Goal: Transaction & Acquisition: Obtain resource

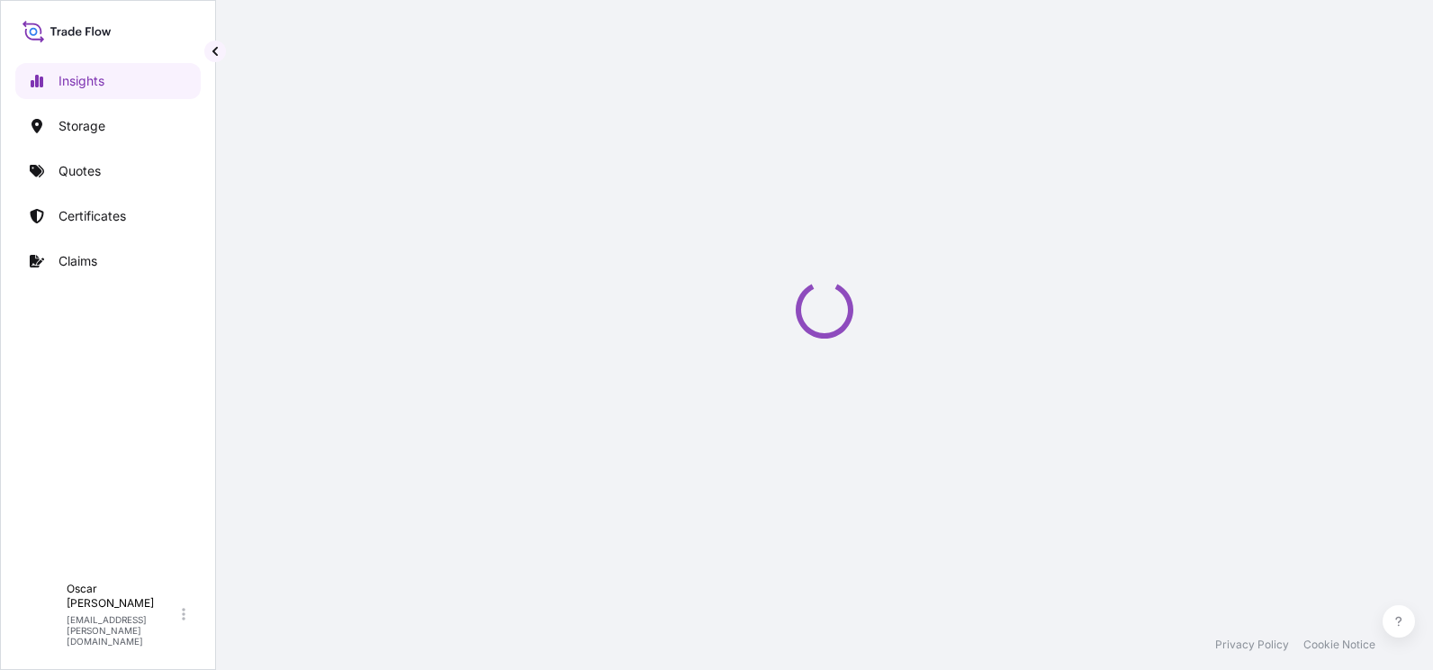
select select "2025"
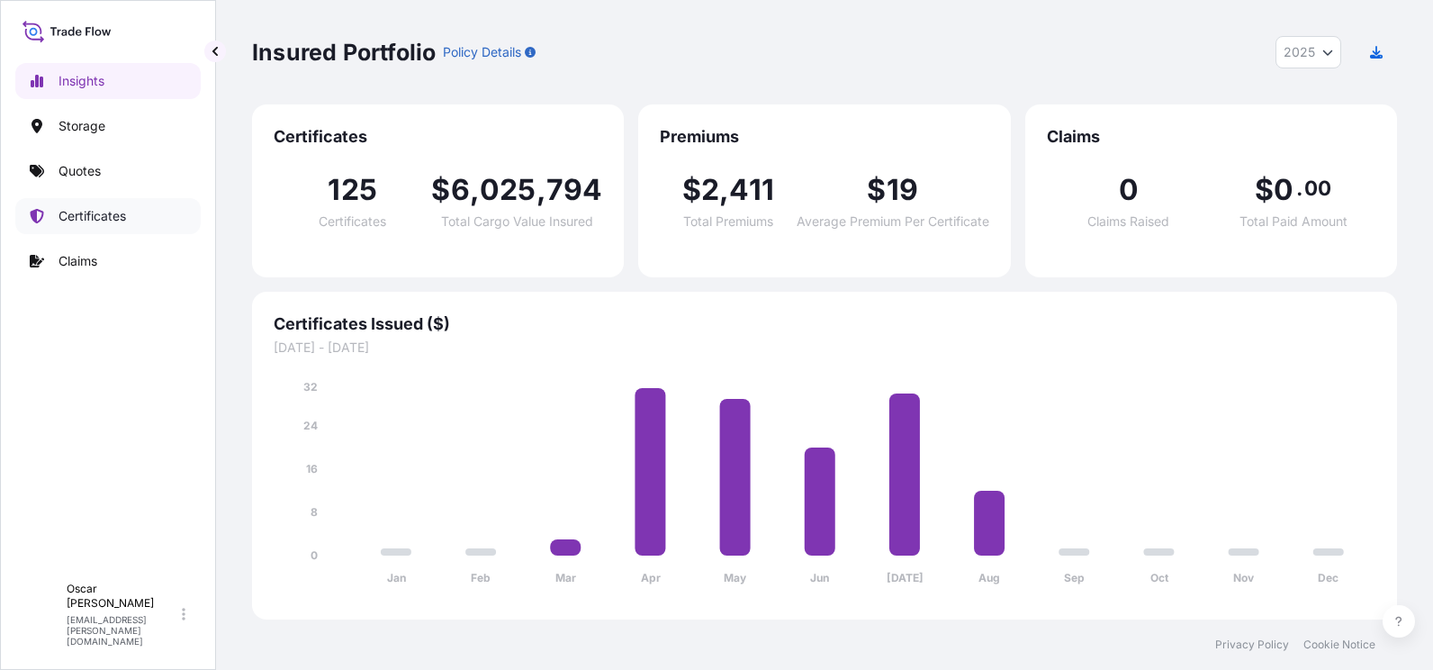
click at [108, 218] on p "Certificates" at bounding box center [93, 216] width 68 height 18
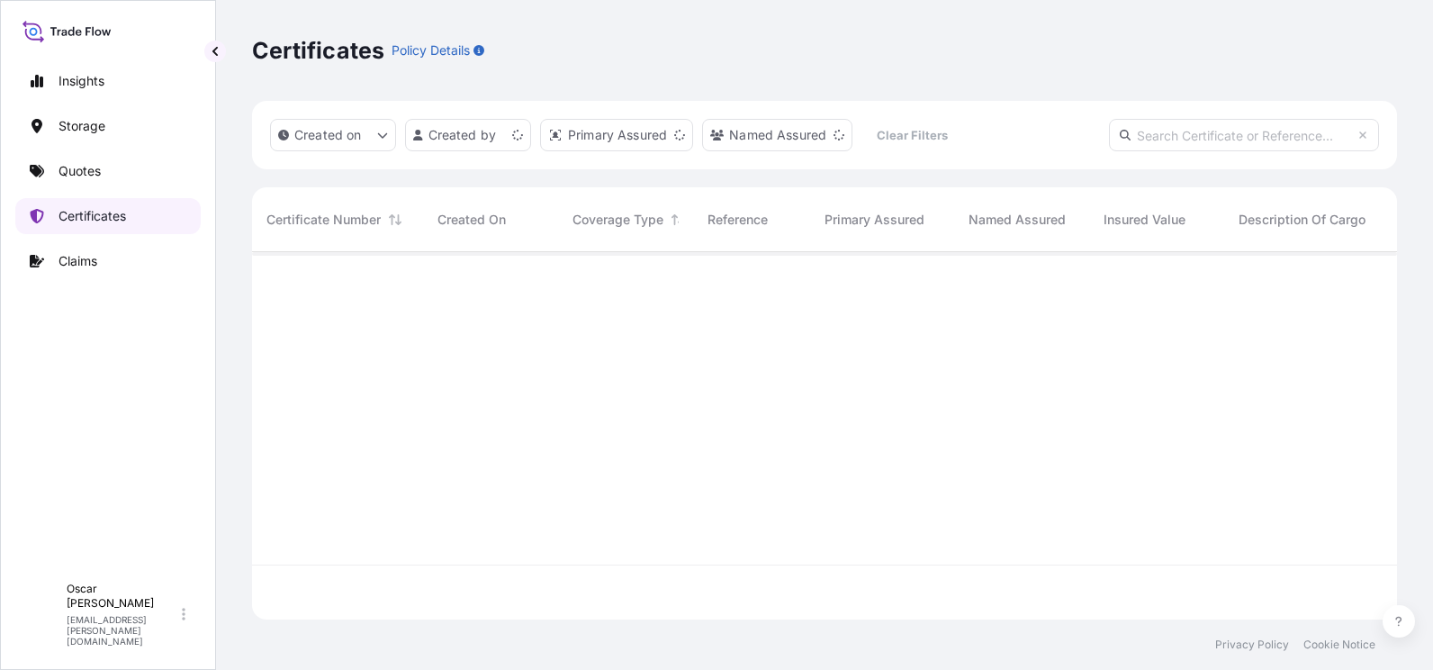
scroll to position [364, 1132]
click at [1223, 139] on input "text" at bounding box center [1244, 135] width 270 height 32
paste input "[PHONE_NUMBER]"
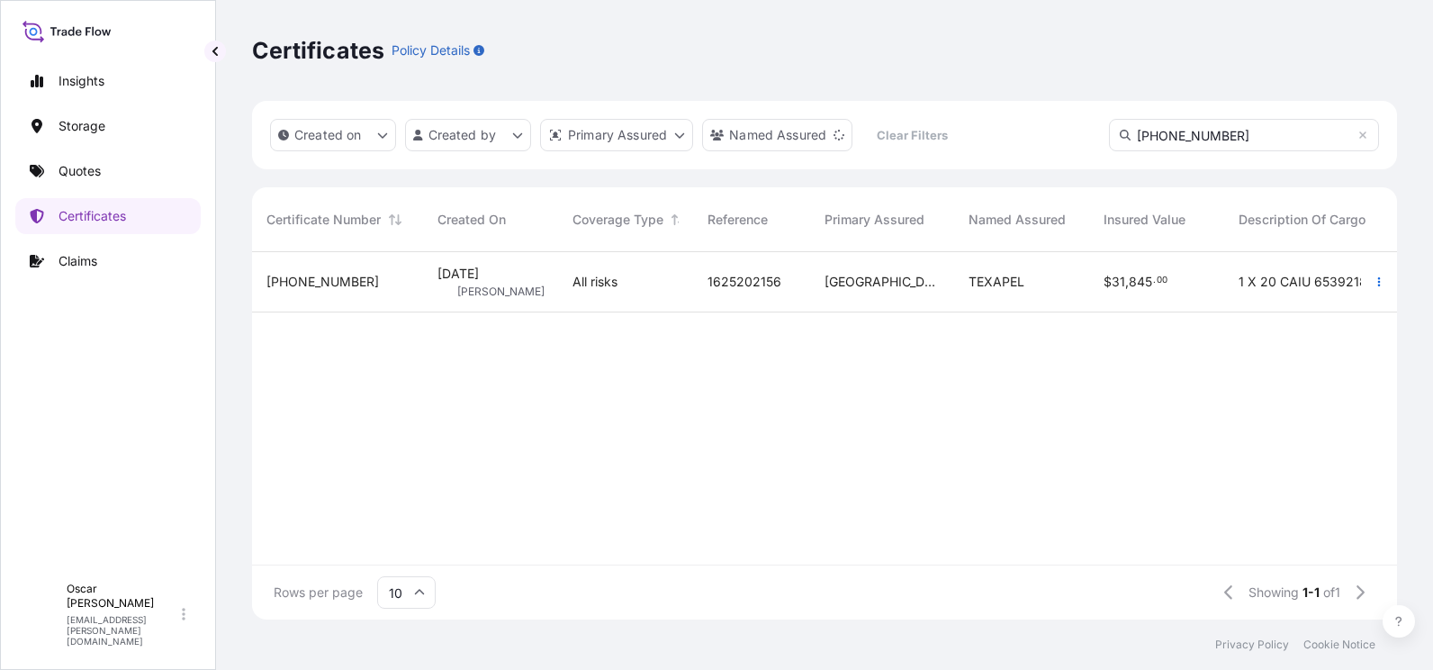
type input "[PHONE_NUMBER]"
click at [344, 290] on div "[PHONE_NUMBER]" at bounding box center [338, 282] width 142 height 18
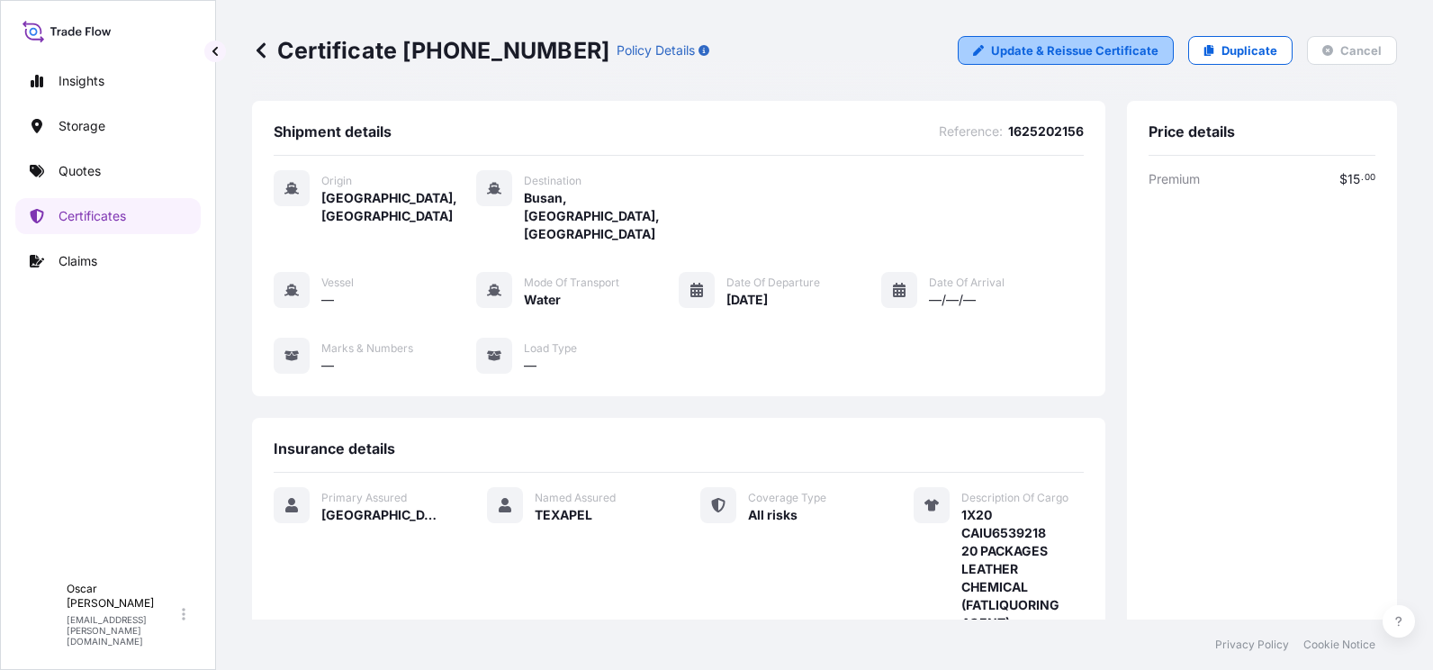
click at [1060, 50] on p "Update & Reissue Certificate" at bounding box center [1074, 50] width 167 height 18
select select "Water"
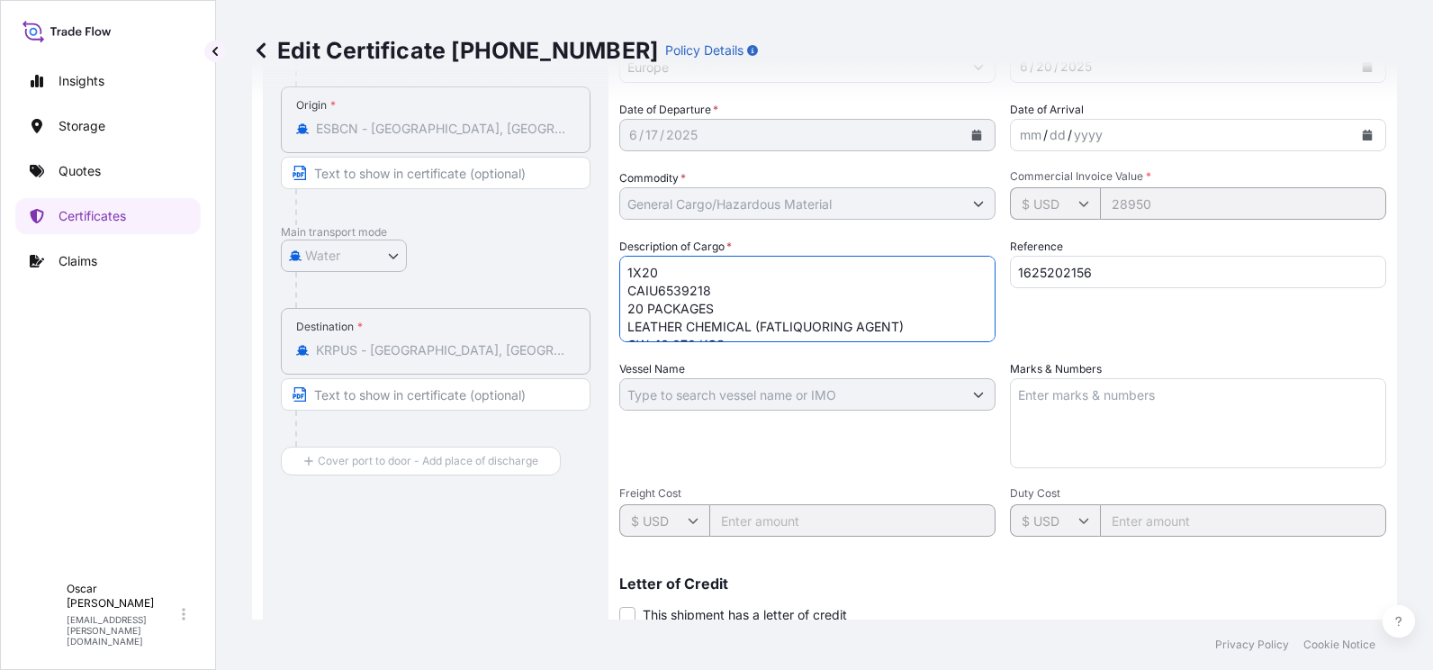
scroll to position [38, 0]
click at [799, 323] on textarea "1X20 CAIU6539218 20 PACKAGES LEATHER CHEMICAL (FATLIQUORING AGENT) GW: 16.070 K…" at bounding box center [807, 299] width 376 height 86
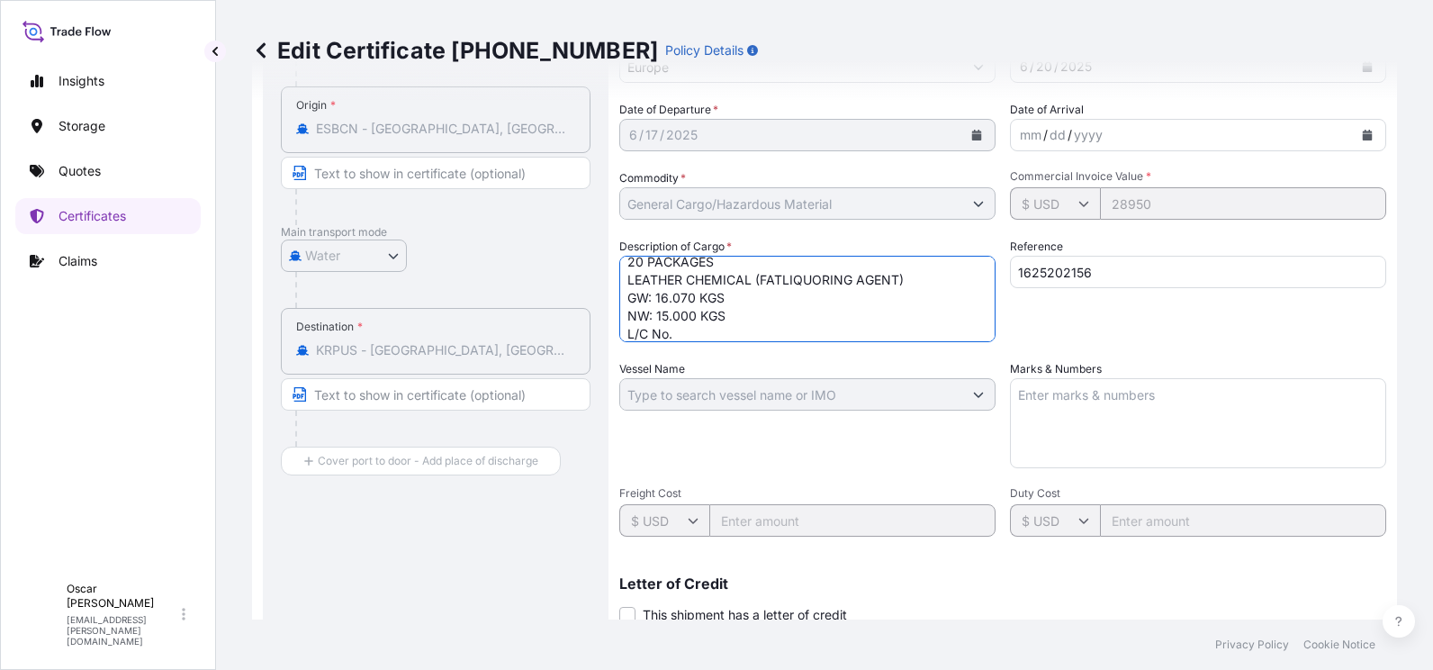
paste textarea "M04ZX2508EU00242"
type textarea "1X20 CAIU6539218 20 PACKAGES LEATHER CHEMICAL (FATLIQUORING AGENT) GW: 16.070 K…"
click at [427, 491] on div "Route Details Cover door to port - Add loading place Place of loading Road / [G…" at bounding box center [436, 418] width 310 height 872
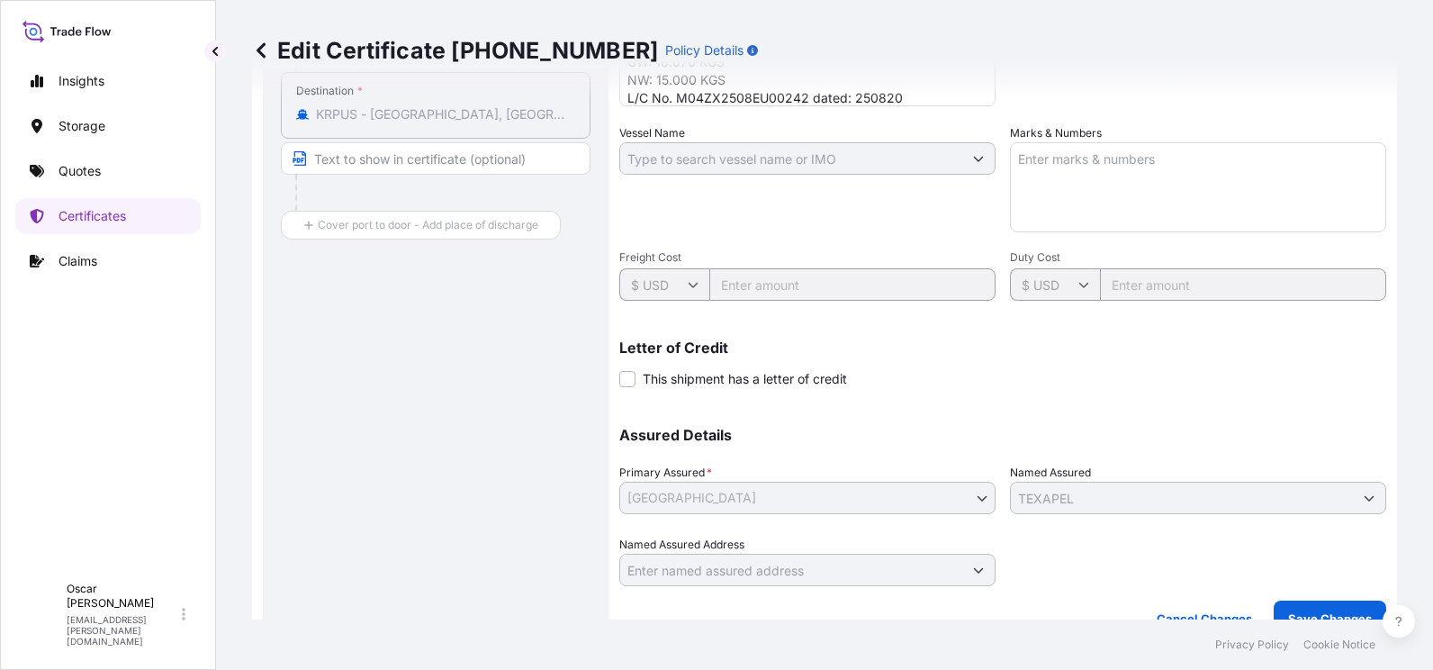
scroll to position [473, 0]
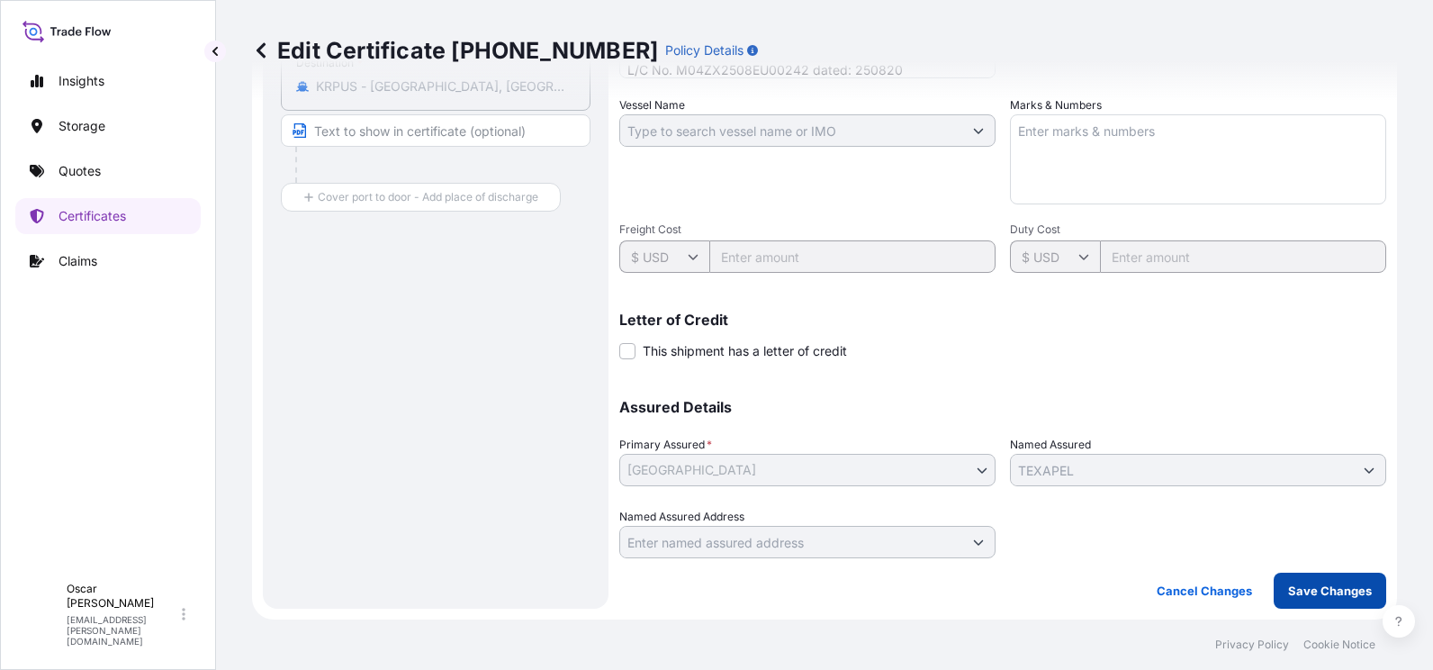
click at [1299, 597] on p "Save Changes" at bounding box center [1330, 591] width 84 height 18
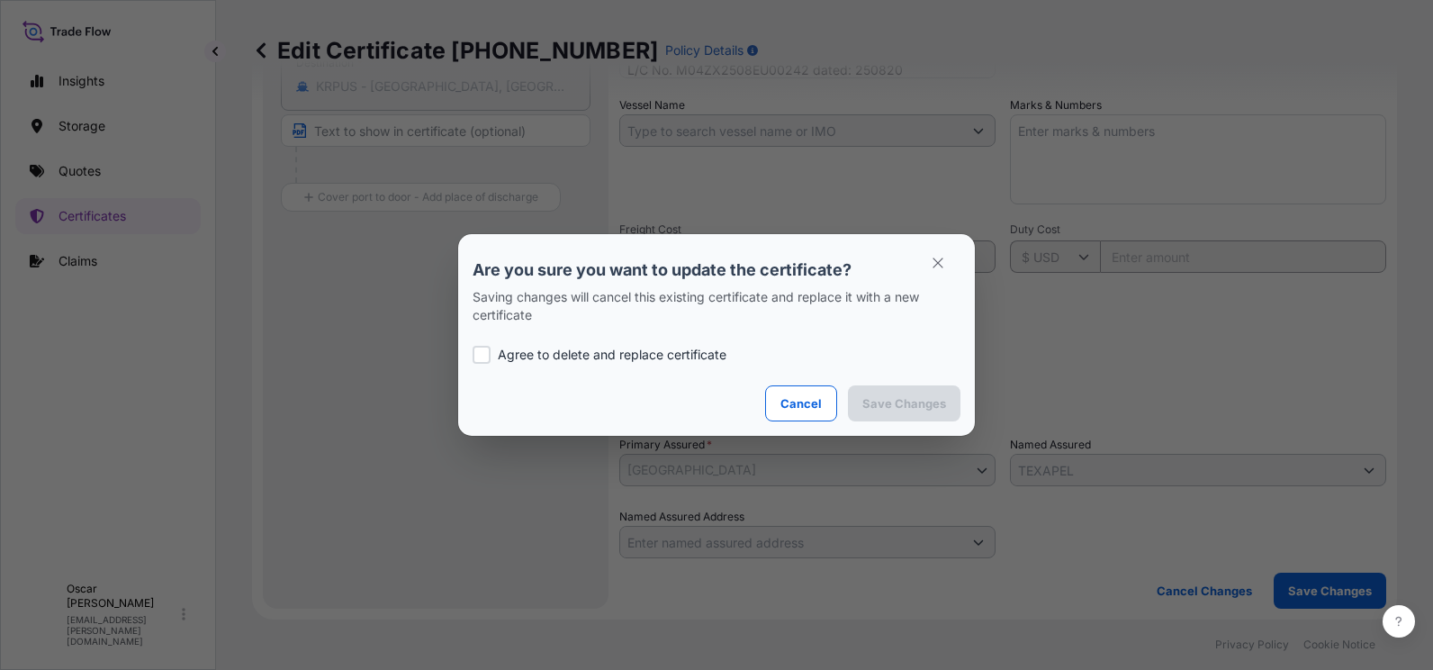
click at [484, 353] on div at bounding box center [482, 355] width 18 height 18
checkbox input "true"
click at [912, 411] on p "Save Changes" at bounding box center [905, 403] width 84 height 18
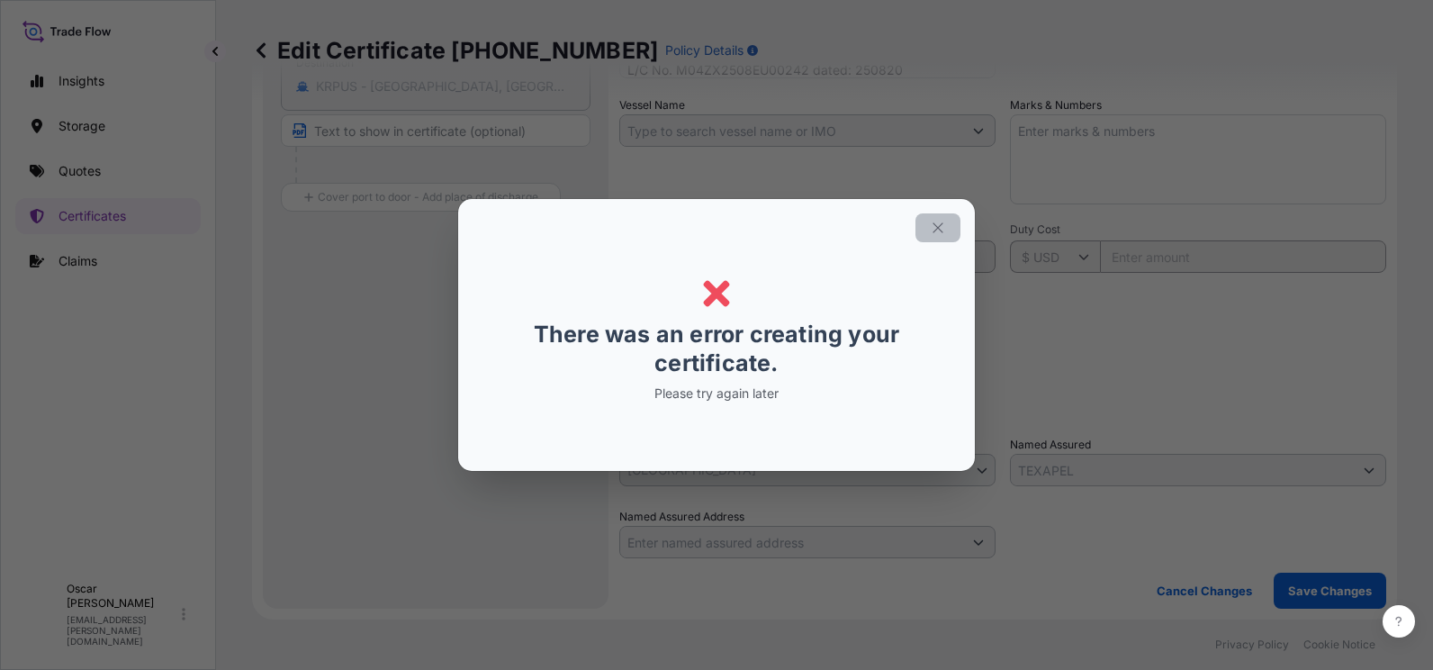
click at [934, 234] on icon "button" at bounding box center [938, 228] width 16 height 16
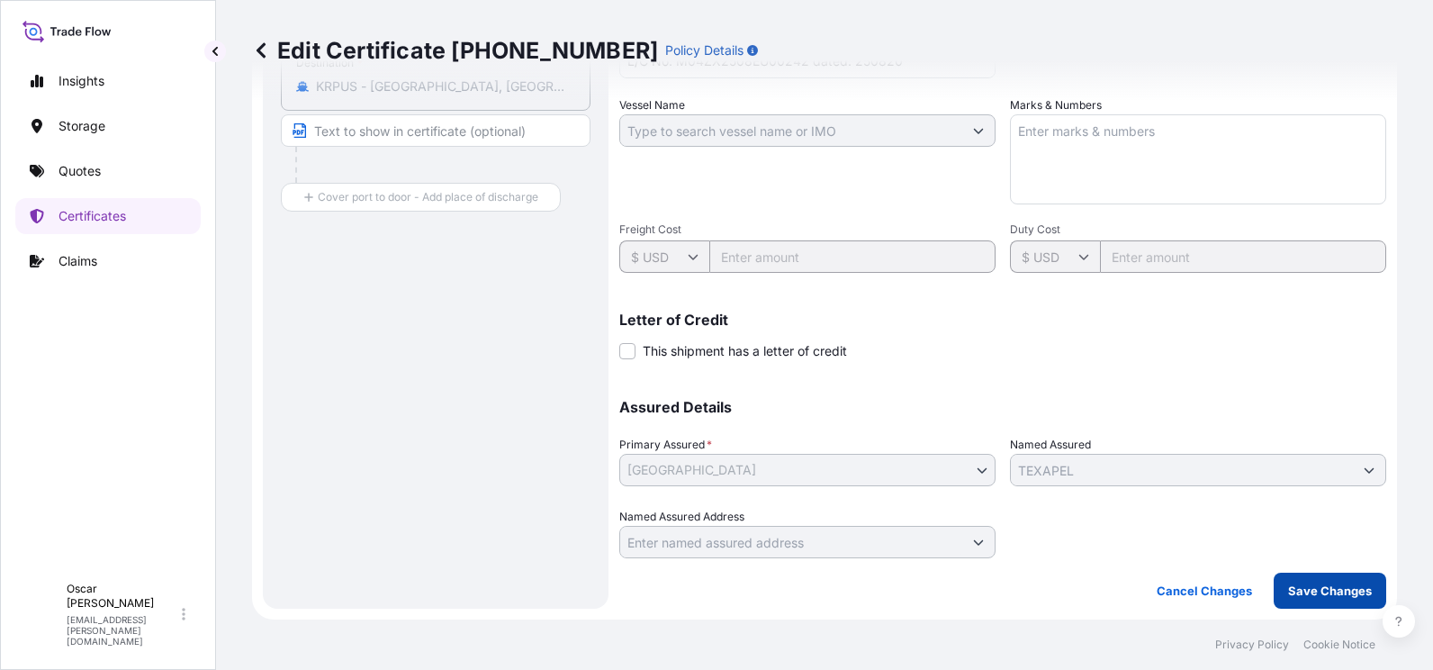
click at [1342, 601] on button "Save Changes" at bounding box center [1330, 591] width 113 height 36
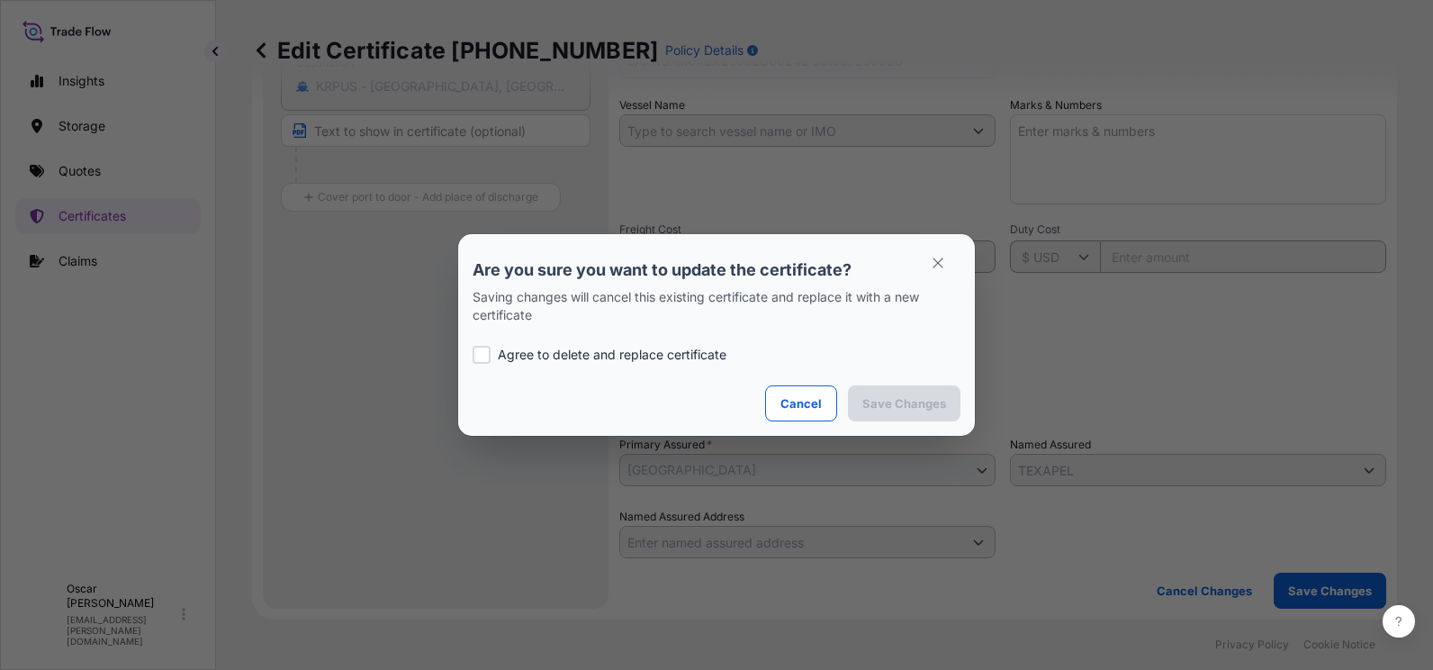
click at [519, 350] on p "Agree to delete and replace certificate" at bounding box center [612, 355] width 229 height 18
checkbox input "true"
click at [884, 394] on p "Save Changes" at bounding box center [905, 403] width 84 height 18
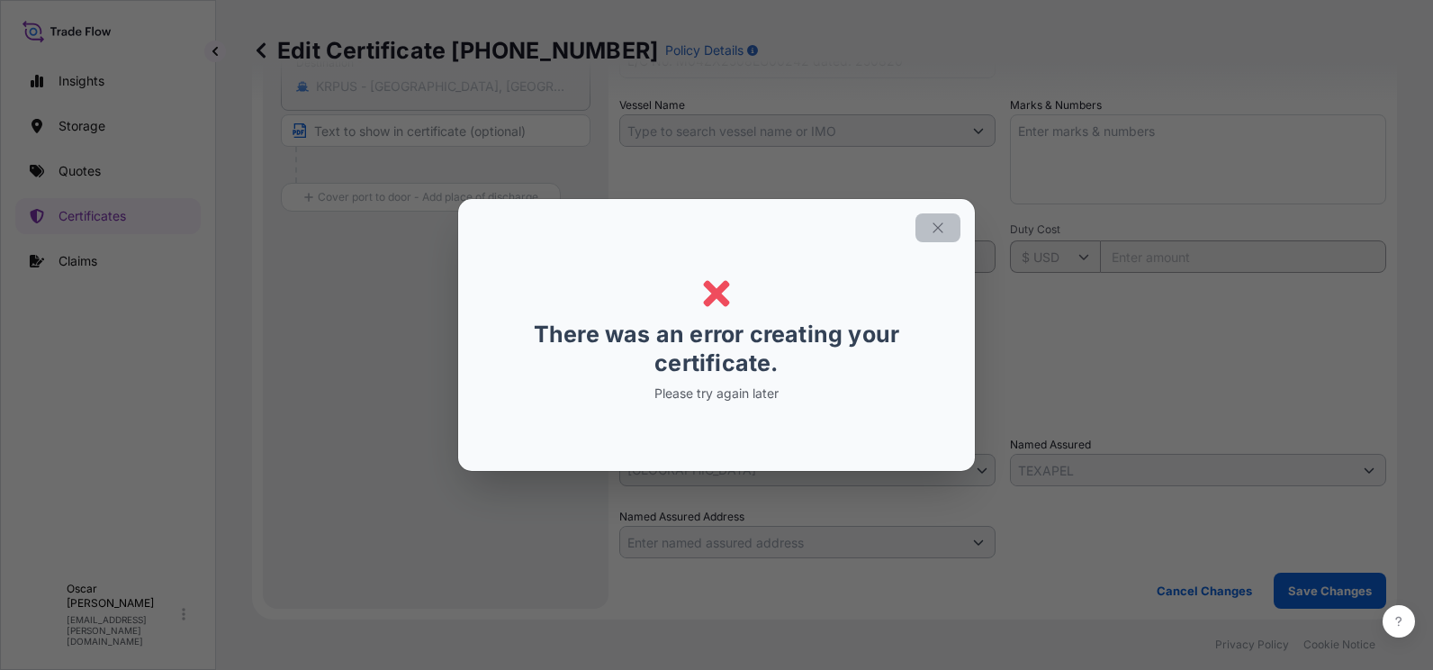
click at [939, 227] on icon "button" at bounding box center [938, 228] width 16 height 16
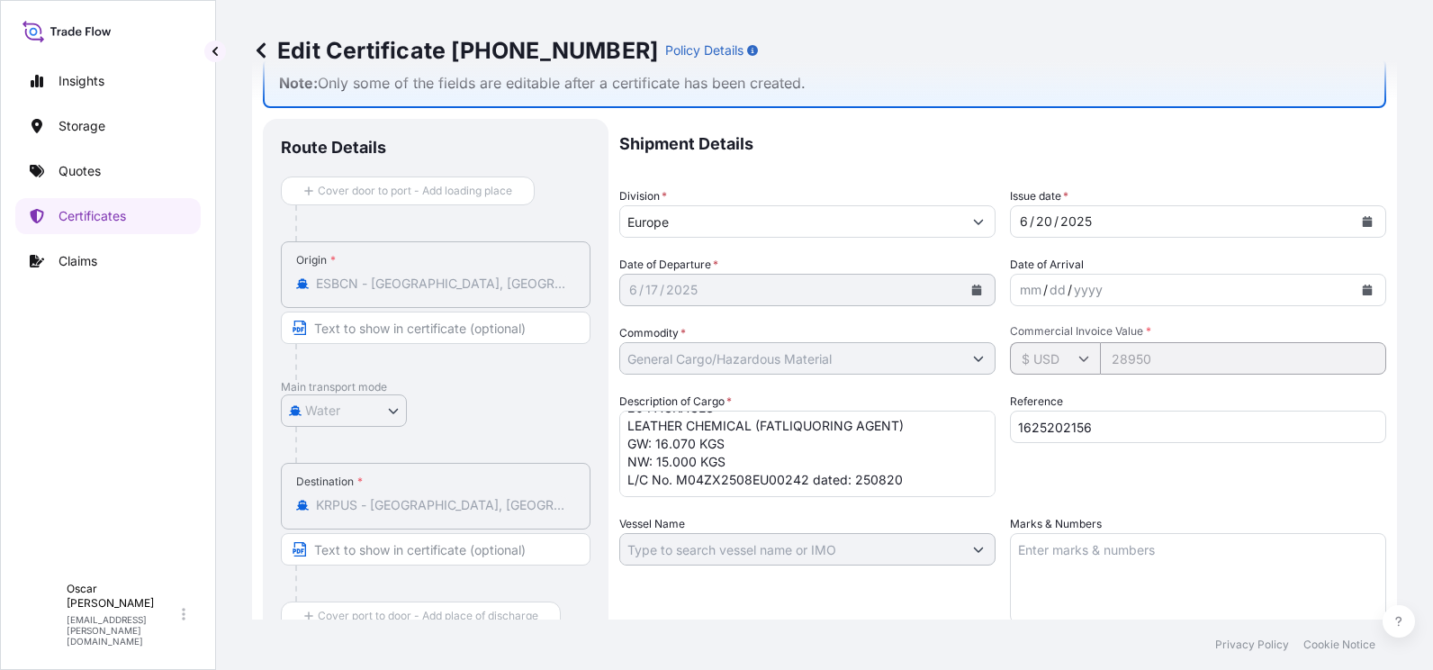
scroll to position [0, 0]
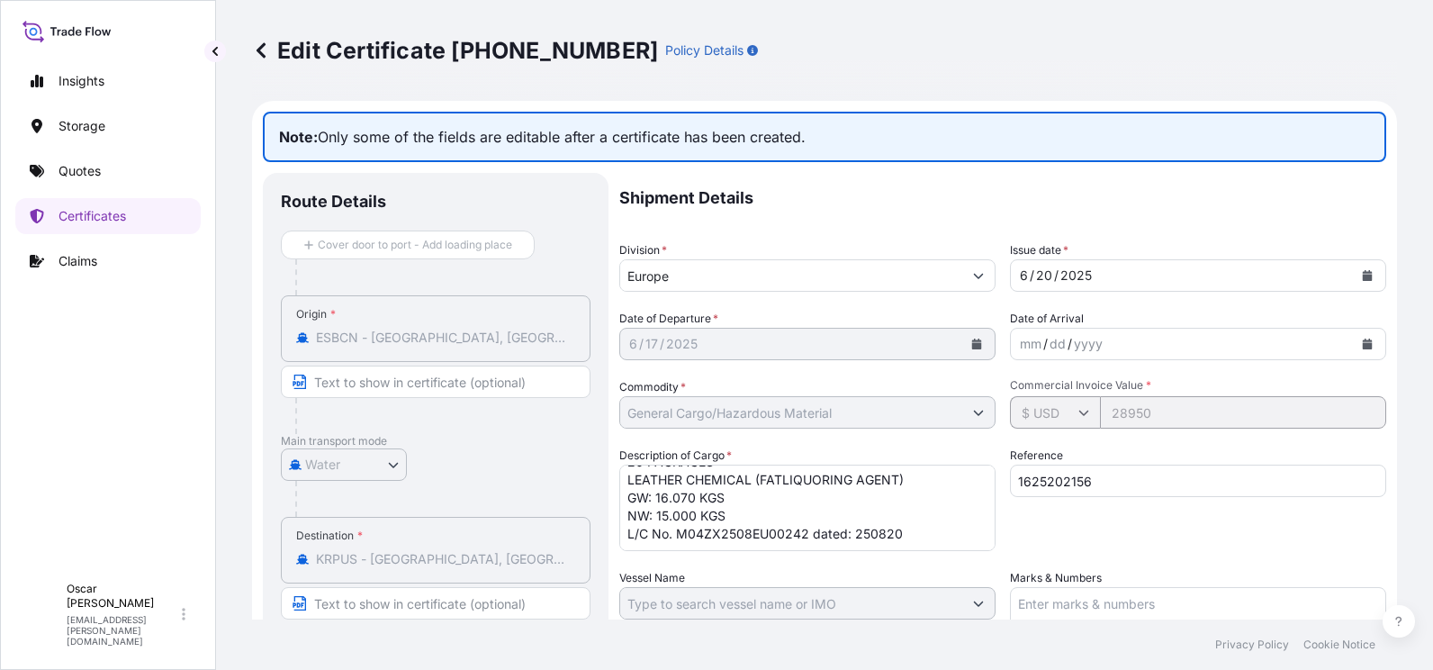
click at [265, 51] on icon at bounding box center [261, 50] width 18 height 18
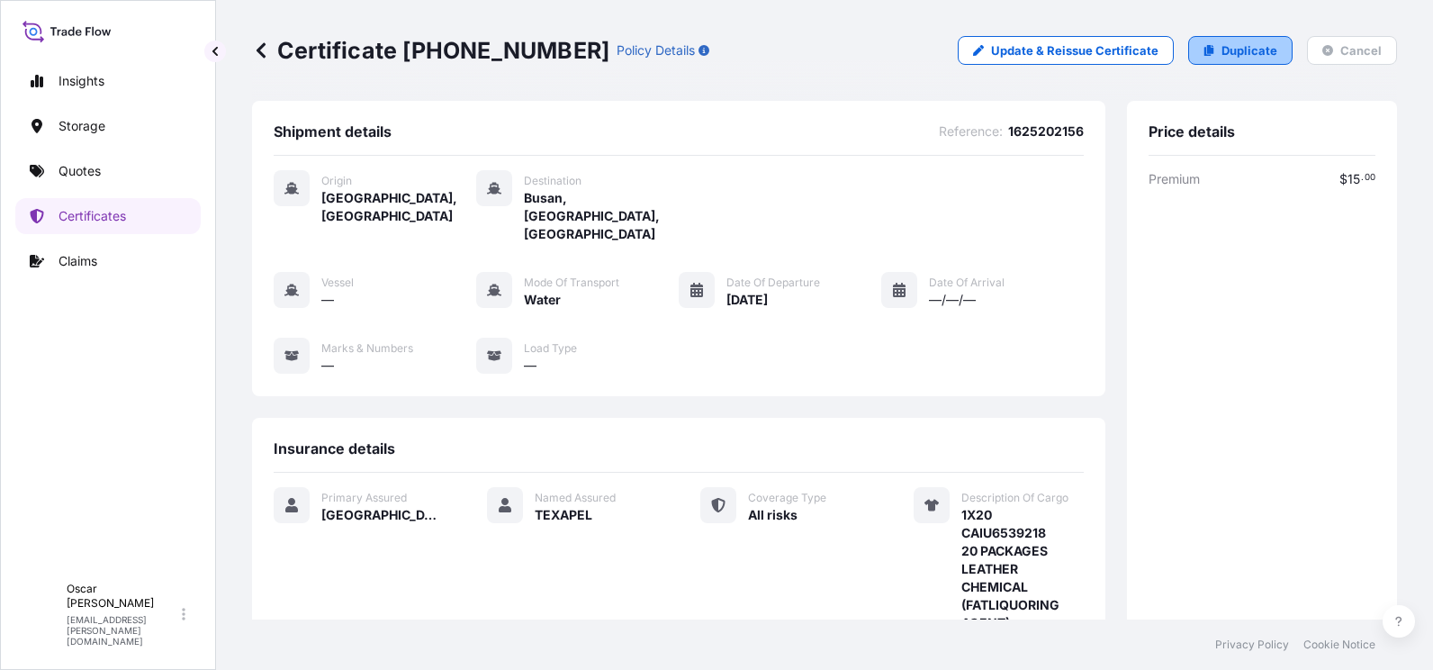
click at [1222, 54] on p "Duplicate" at bounding box center [1250, 50] width 56 height 18
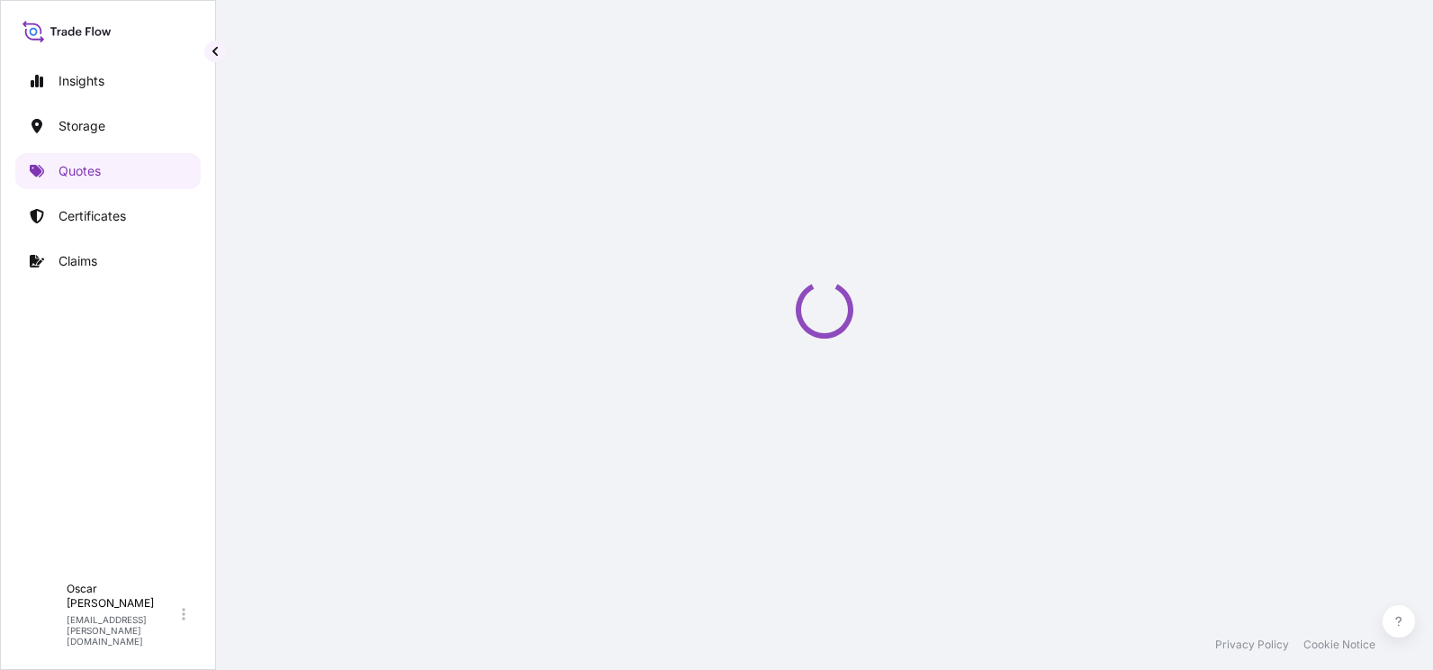
scroll to position [29, 0]
select select "Water"
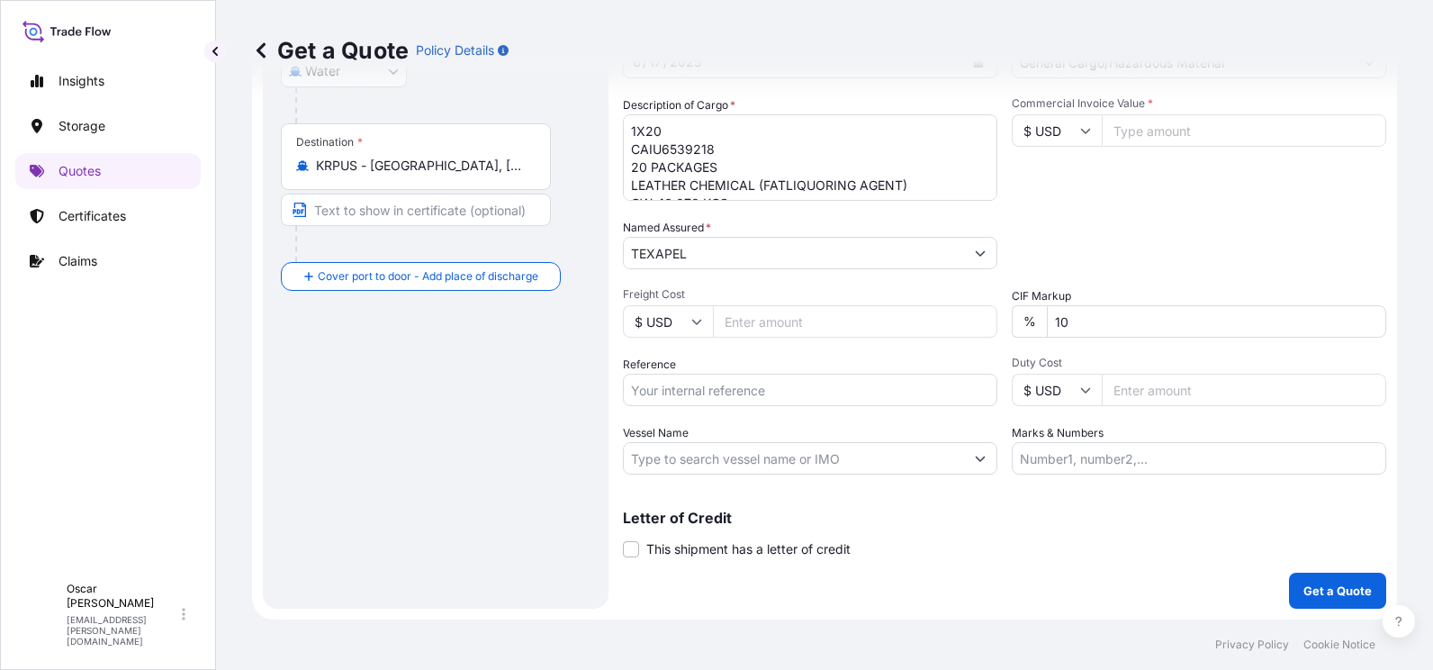
scroll to position [38, 0]
click at [759, 191] on textarea "1X20 CAIU6539218 20 PACKAGES LEATHER CHEMICAL (FATLIQUORING AGENT) GW: 16.070 K…" at bounding box center [810, 157] width 375 height 86
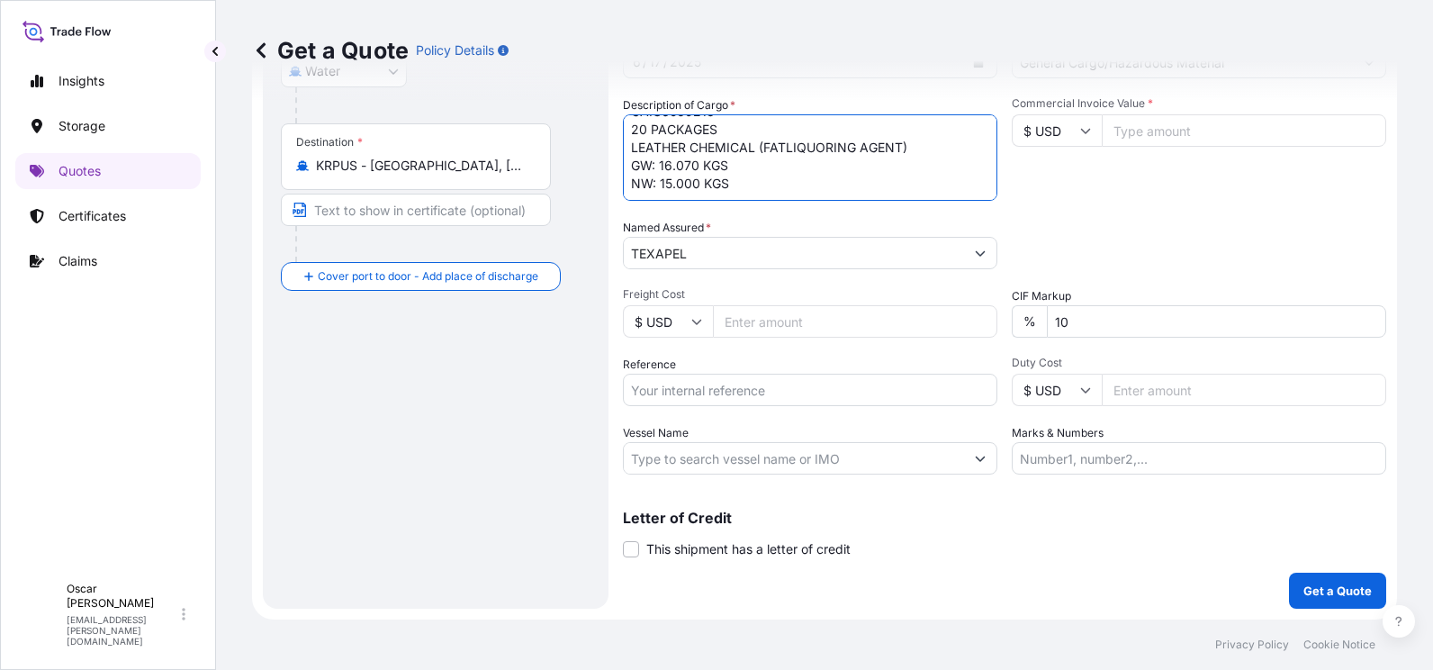
scroll to position [47, 0]
click at [775, 188] on textarea "1X20 CAIU6539218 20 PACKAGES LEATHER CHEMICAL (FATLIQUORING AGENT) GW: 16.070 K…" at bounding box center [810, 157] width 375 height 86
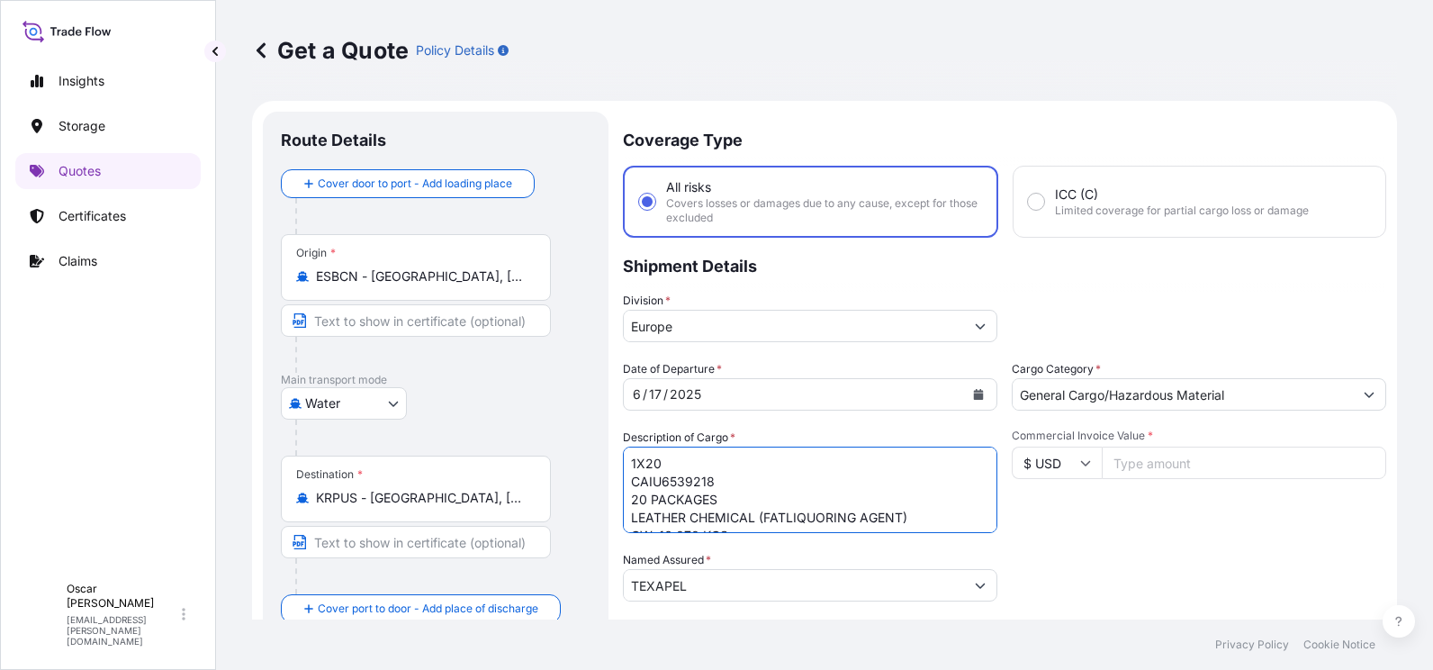
click at [766, 488] on textarea "1X20 CAIU6539218 20 PACKAGES LEATHER CHEMICAL (FATLIQUORING AGENT) GW: 16.070 K…" at bounding box center [810, 490] width 375 height 86
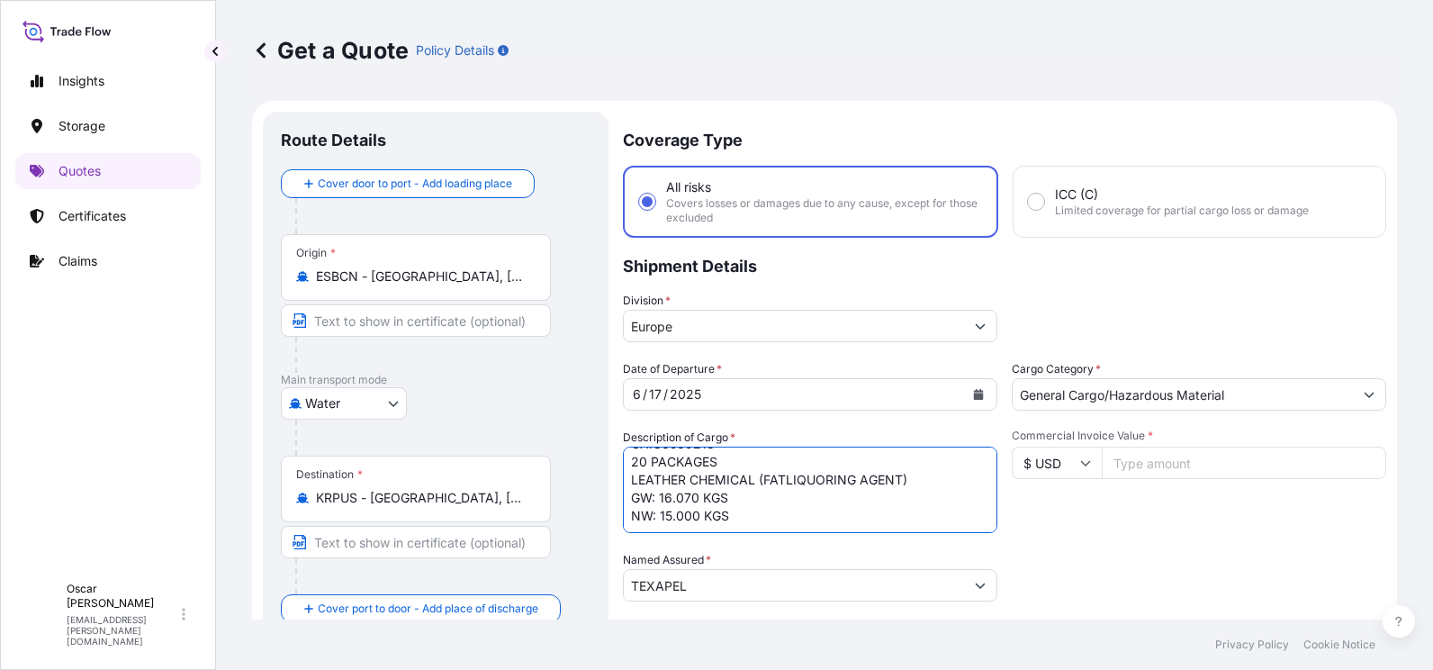
click at [718, 517] on textarea "1X20 CAIU6539218 20 PACKAGES LEATHER CHEMICAL (FATLIQUORING AGENT) GW: 16.070 K…" at bounding box center [810, 490] width 375 height 86
paste textarea "STIPULATING CLAIMS TO BE PAYABLE IN [GEOGRAPHIC_DATA] IN THE CURRENCY OF THE DR…"
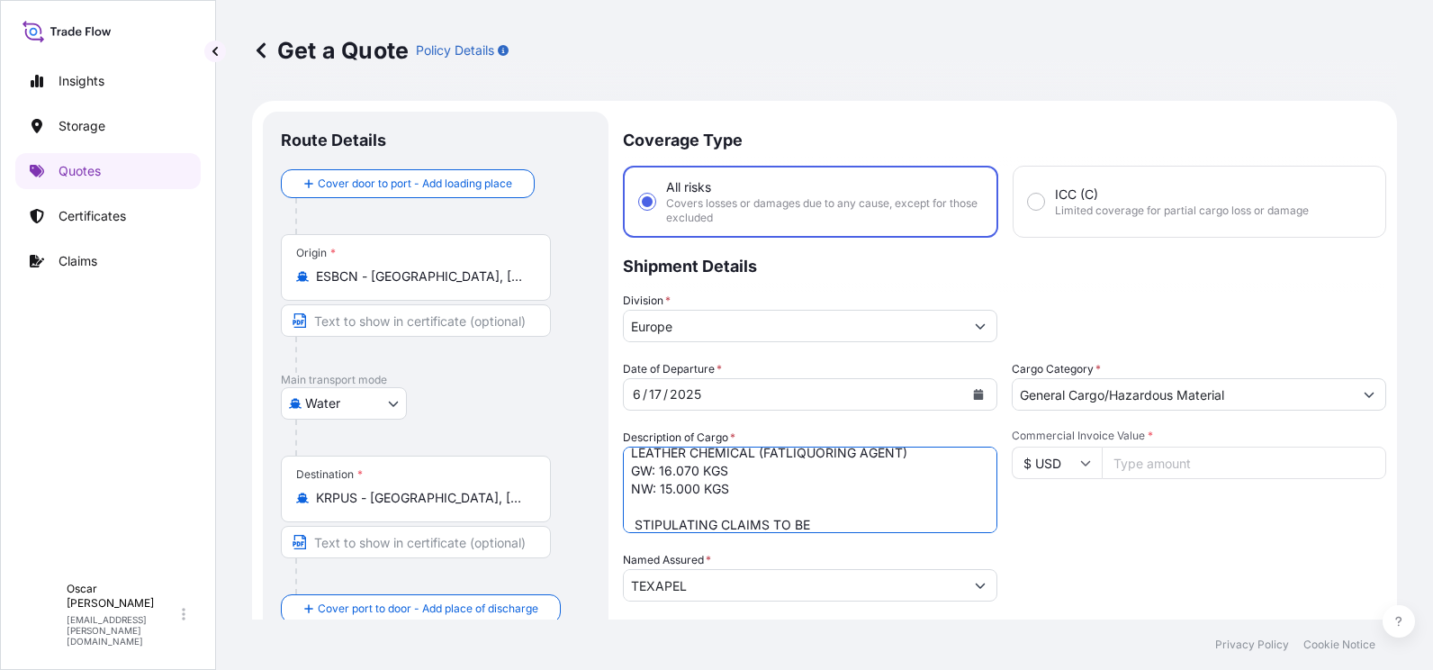
scroll to position [119, 0]
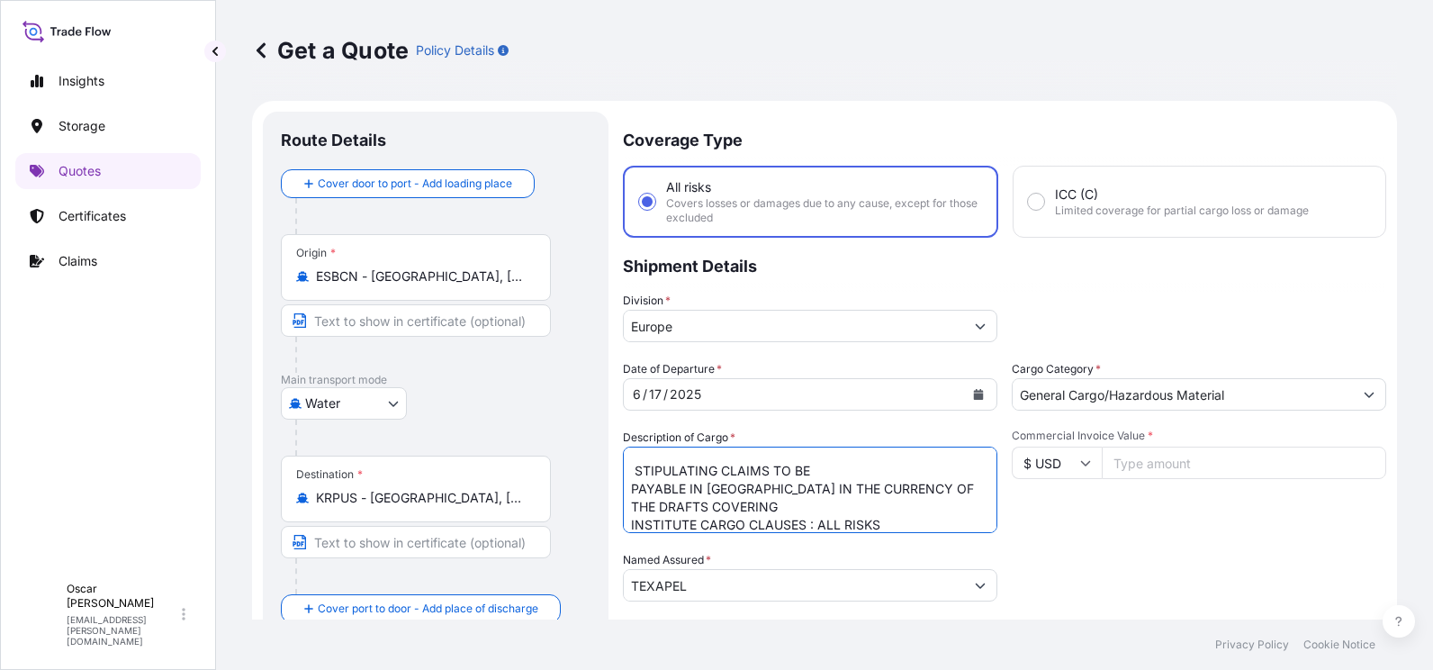
click at [643, 473] on textarea "1X20 CAIU6539218 20 PACKAGES LEATHER CHEMICAL (FATLIQUORING AGENT) GW: 16.070 K…" at bounding box center [810, 490] width 375 height 86
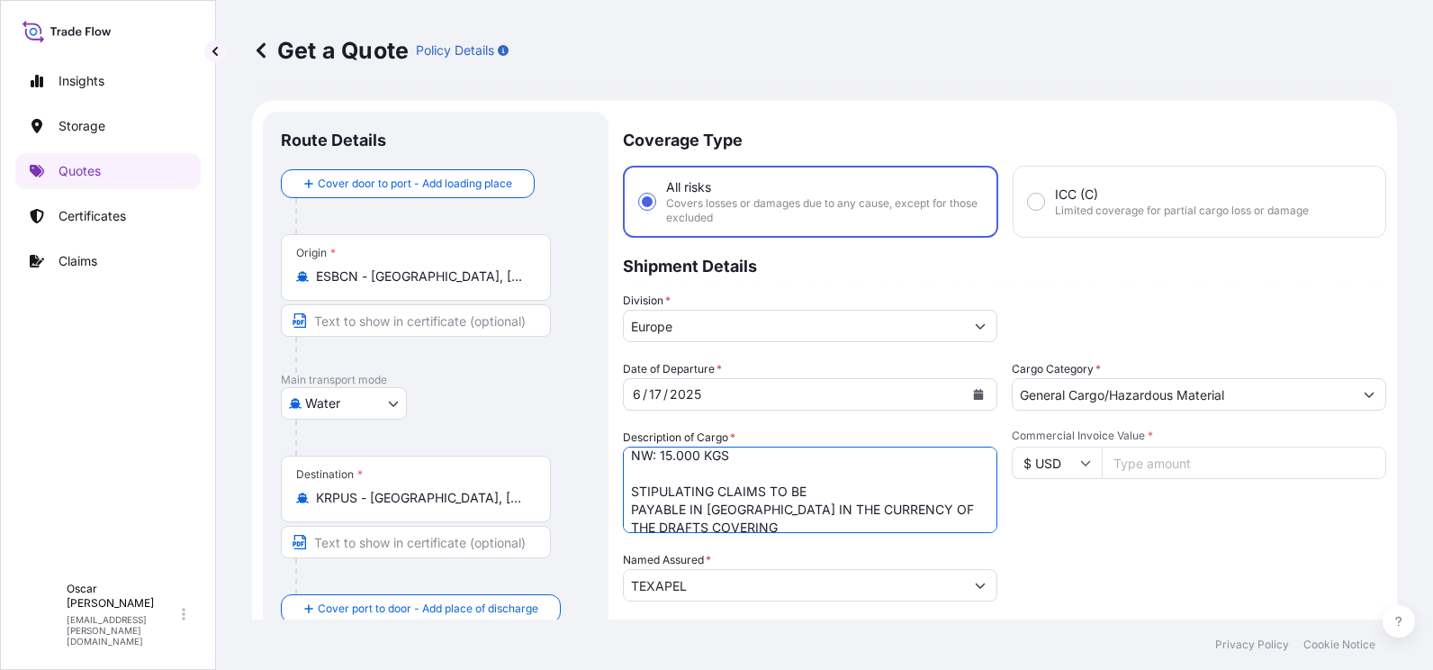
scroll to position [80, 0]
drag, startPoint x: 719, startPoint y: 511, endPoint x: 630, endPoint y: 511, distance: 88.2
click at [630, 511] on textarea "1X20 CAIU6539218 20 PACKAGES LEATHER CHEMICAL (FATLIQUORING AGENT) GW: 16.070 K…" at bounding box center [810, 490] width 375 height 86
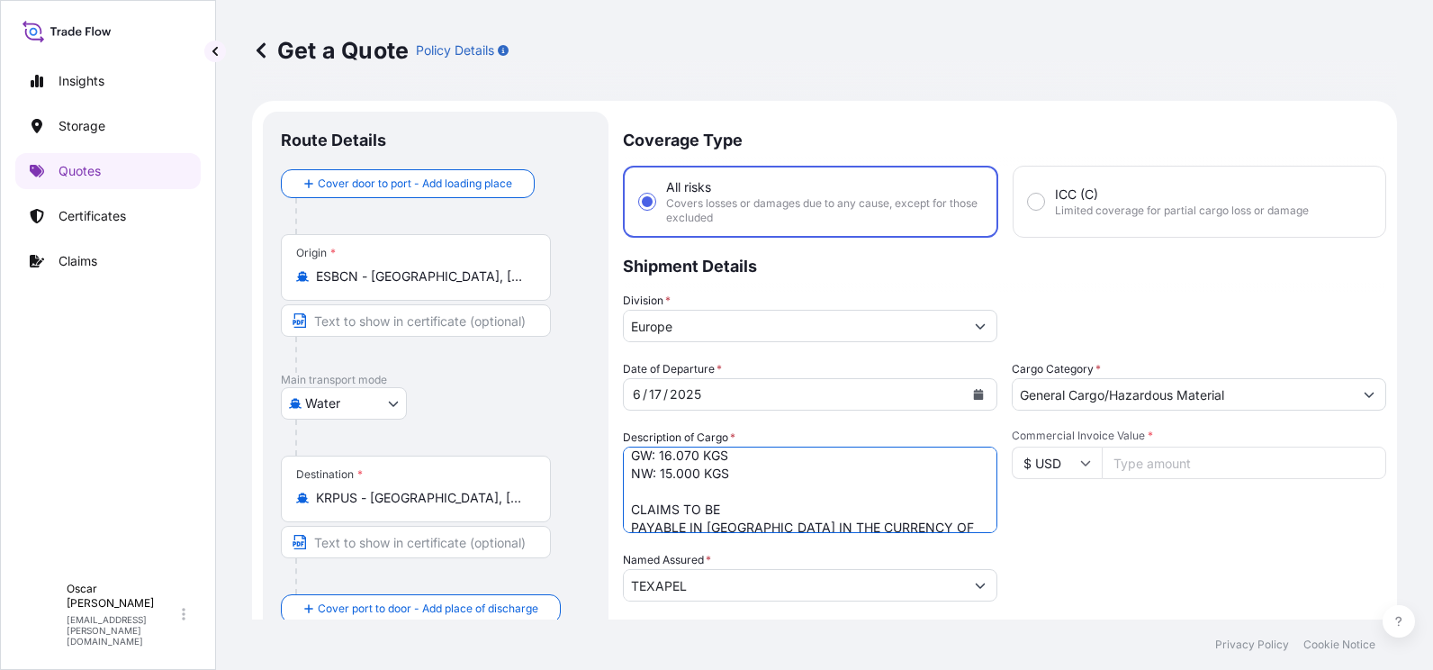
type textarea "1X20 CAIU6539218 20 PACKAGES LEATHER CHEMICAL (FATLIQUORING AGENT) GW: 16.070 K…"
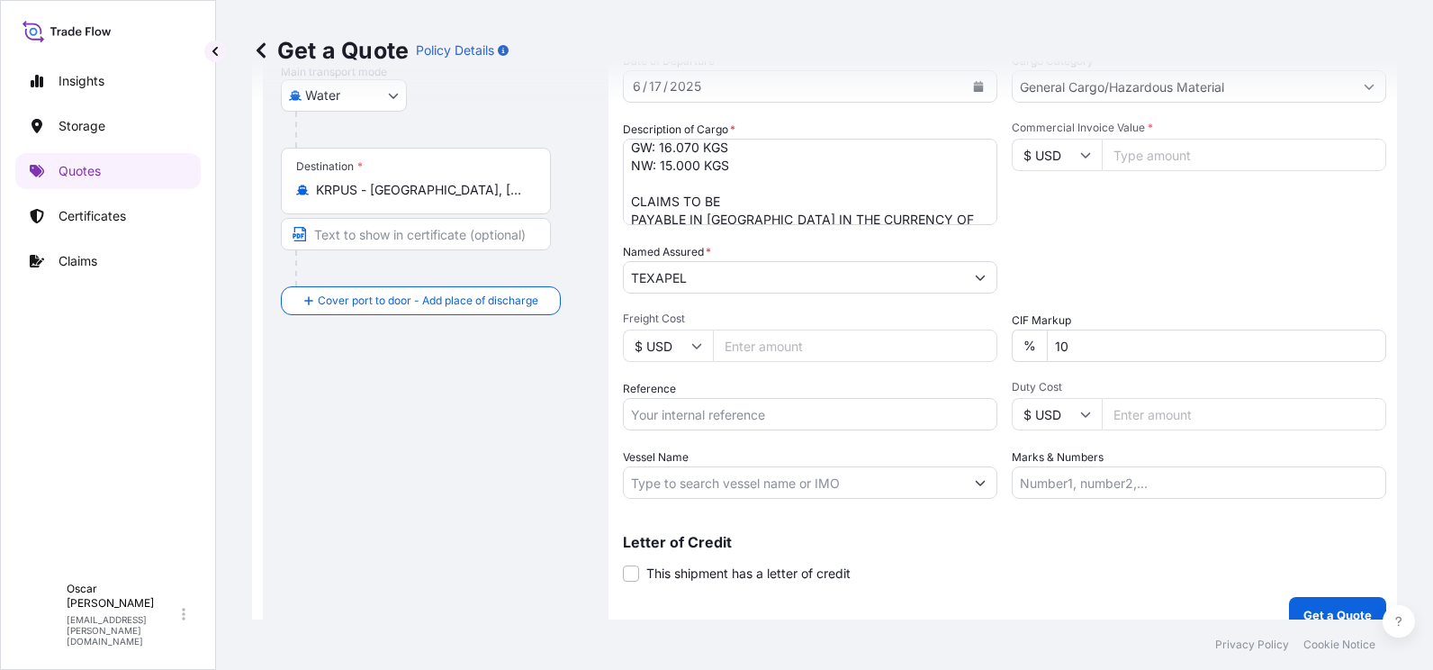
scroll to position [332, 0]
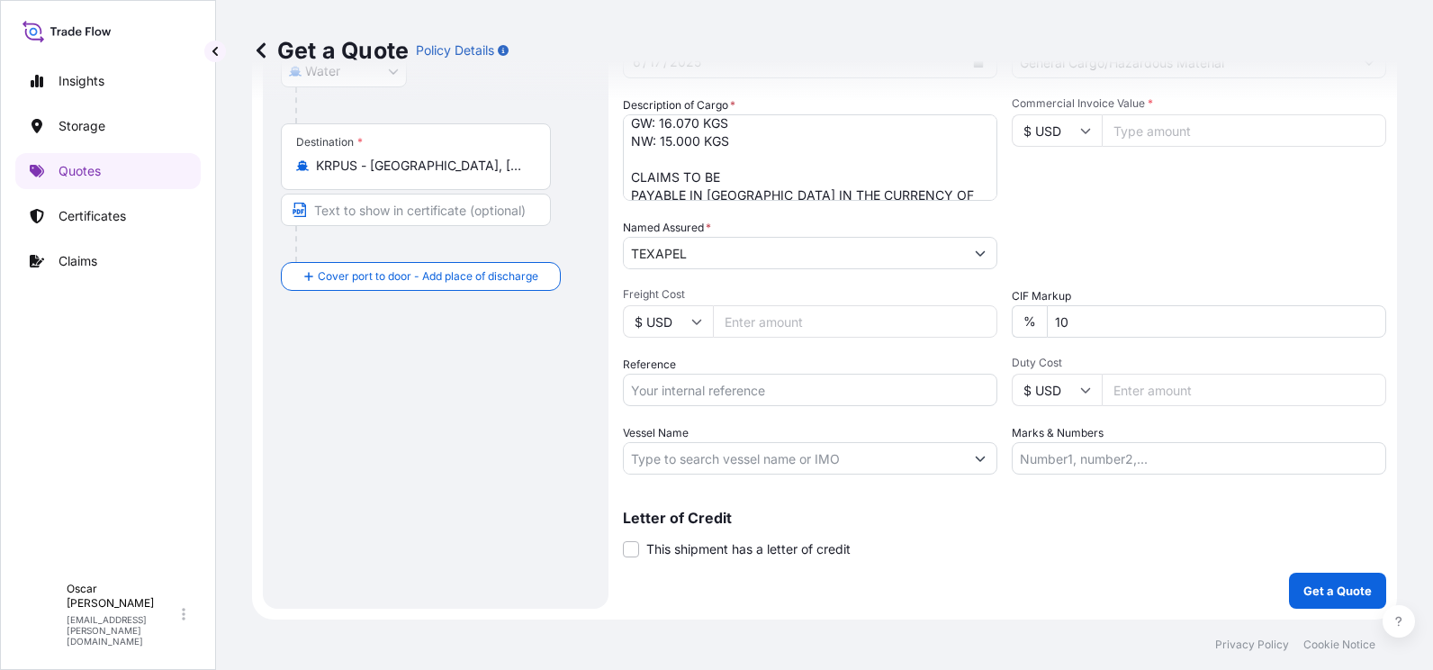
click at [1201, 384] on input "Duty Cost" at bounding box center [1244, 390] width 285 height 32
click at [1110, 327] on input "10" at bounding box center [1216, 321] width 339 height 32
click at [807, 327] on input "Freight Cost" at bounding box center [855, 321] width 285 height 32
click at [839, 321] on input "Freight Cost" at bounding box center [855, 321] width 285 height 32
click at [732, 317] on input "38950" at bounding box center [855, 321] width 285 height 32
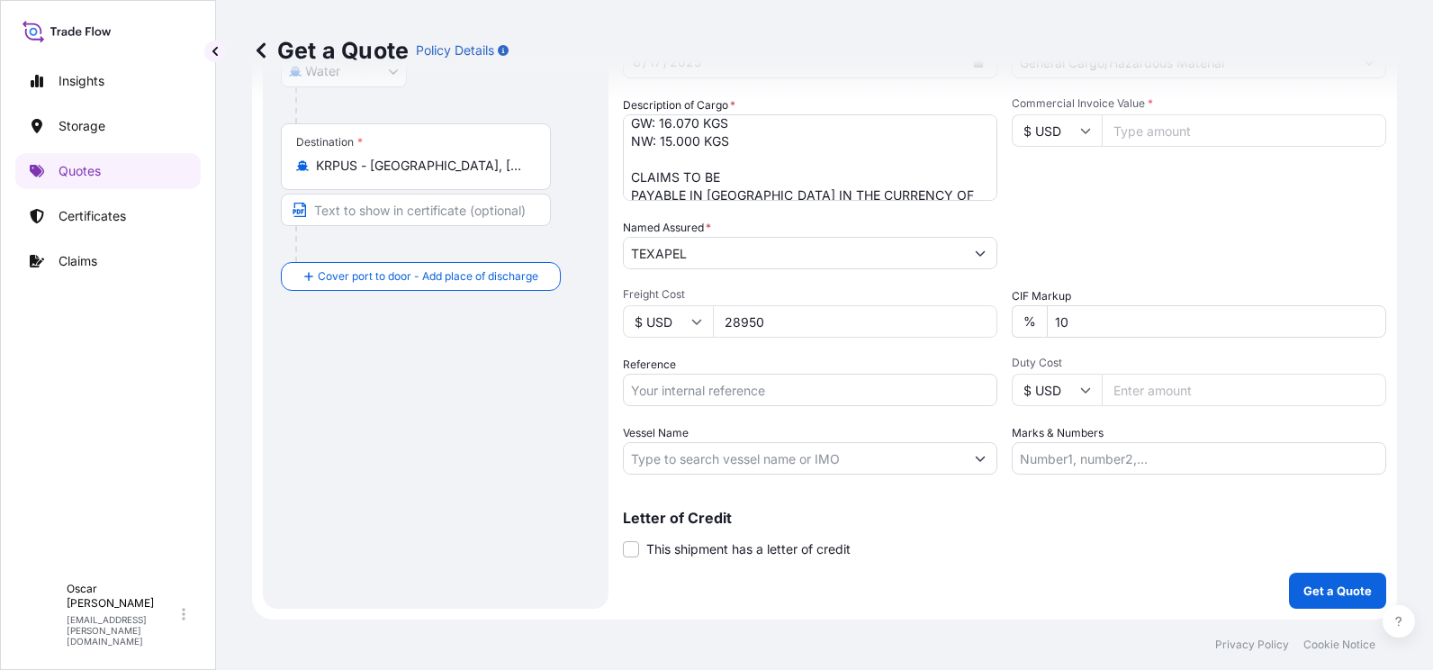
type input "28950"
click at [949, 525] on div "Letter of Credit This shipment has a letter of credit Letter of credit * Letter…" at bounding box center [1005, 535] width 764 height 48
click at [1116, 325] on input "10" at bounding box center [1216, 321] width 339 height 32
click at [1026, 572] on div "Coverage Type All risks Covers losses or damages due to any cause, except for t…" at bounding box center [1005, 193] width 764 height 829
click at [682, 165] on textarea "1X20 CAIU6539218 20 PACKAGES LEATHER CHEMICAL (FATLIQUORING AGENT) GW: 16.070 K…" at bounding box center [810, 157] width 375 height 86
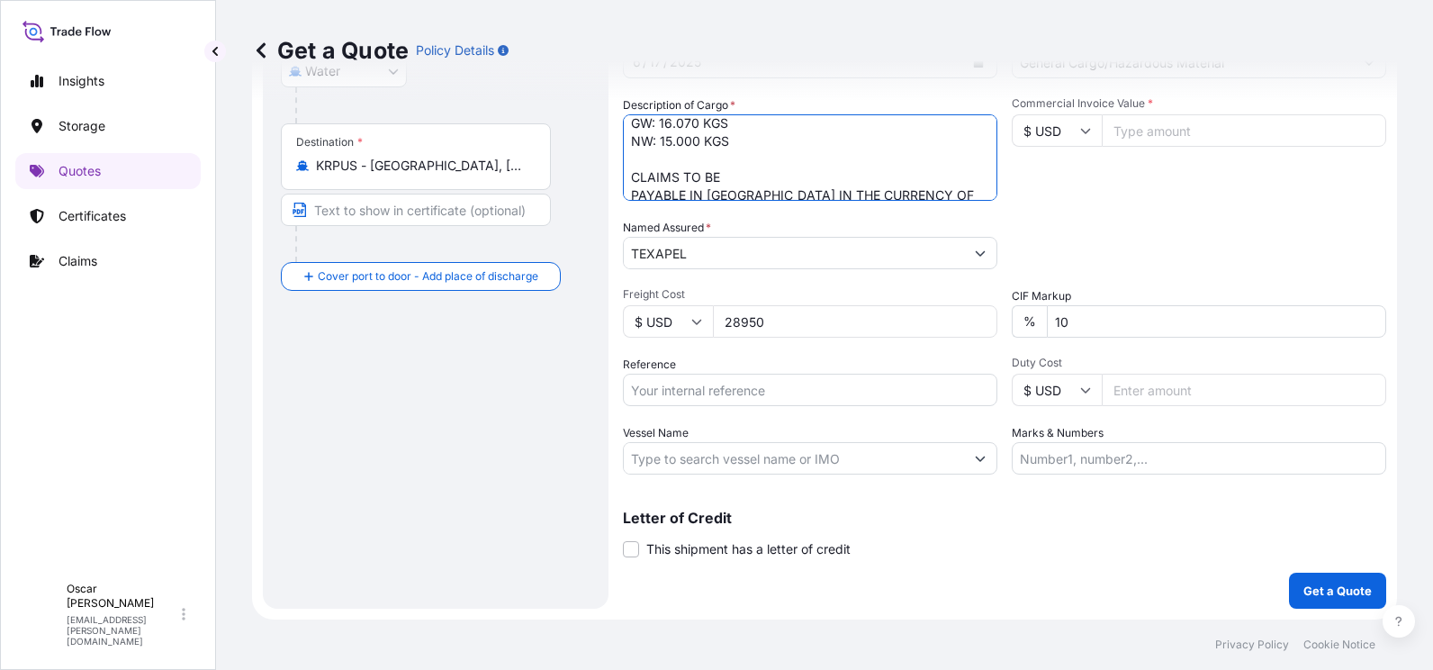
click at [643, 156] on textarea "1X20 CAIU6539218 20 PACKAGES LEATHER CHEMICAL (FATLIQUORING AGENT) GW: 16.070 K…" at bounding box center [810, 157] width 375 height 86
click at [673, 165] on textarea "1X20 CAIU6539218 20 PACKAGES LEATHER CHEMICAL (FATLIQUORING AGENT) GW: 16.070 K…" at bounding box center [810, 157] width 375 height 86
paste textarea "M04ZX2508EU00242"
type textarea "1X20 CAIU6539218 20 PACKAGES LEATHER CHEMICAL (FATLIQUORING AGENT) GW: 16.070 K…"
click at [486, 384] on div "Route Details Cover door to port - Add loading place Place of loading Road / [G…" at bounding box center [436, 193] width 310 height 793
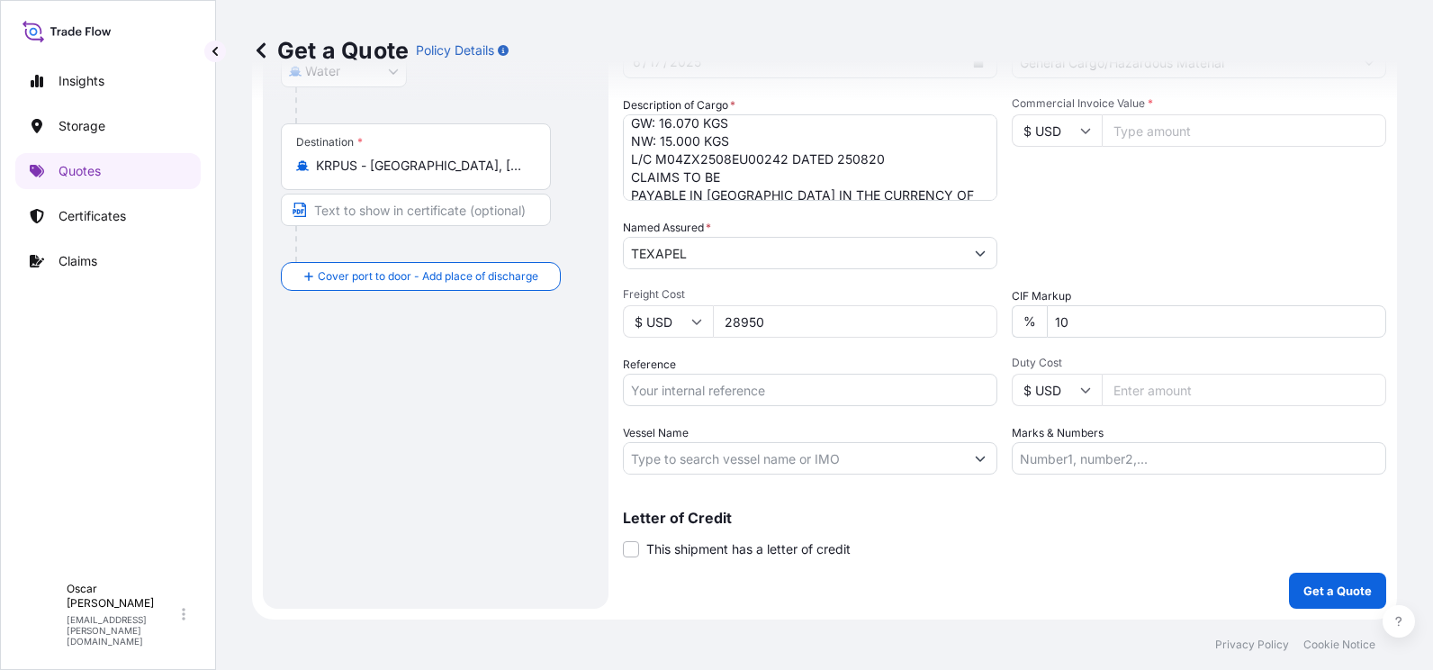
click at [735, 393] on input "Reference" at bounding box center [810, 390] width 375 height 32
paste input "1625202156"
type input "1625202156"
click at [706, 455] on input "Vessel Name" at bounding box center [794, 458] width 340 height 32
click at [632, 551] on span at bounding box center [631, 549] width 16 height 16
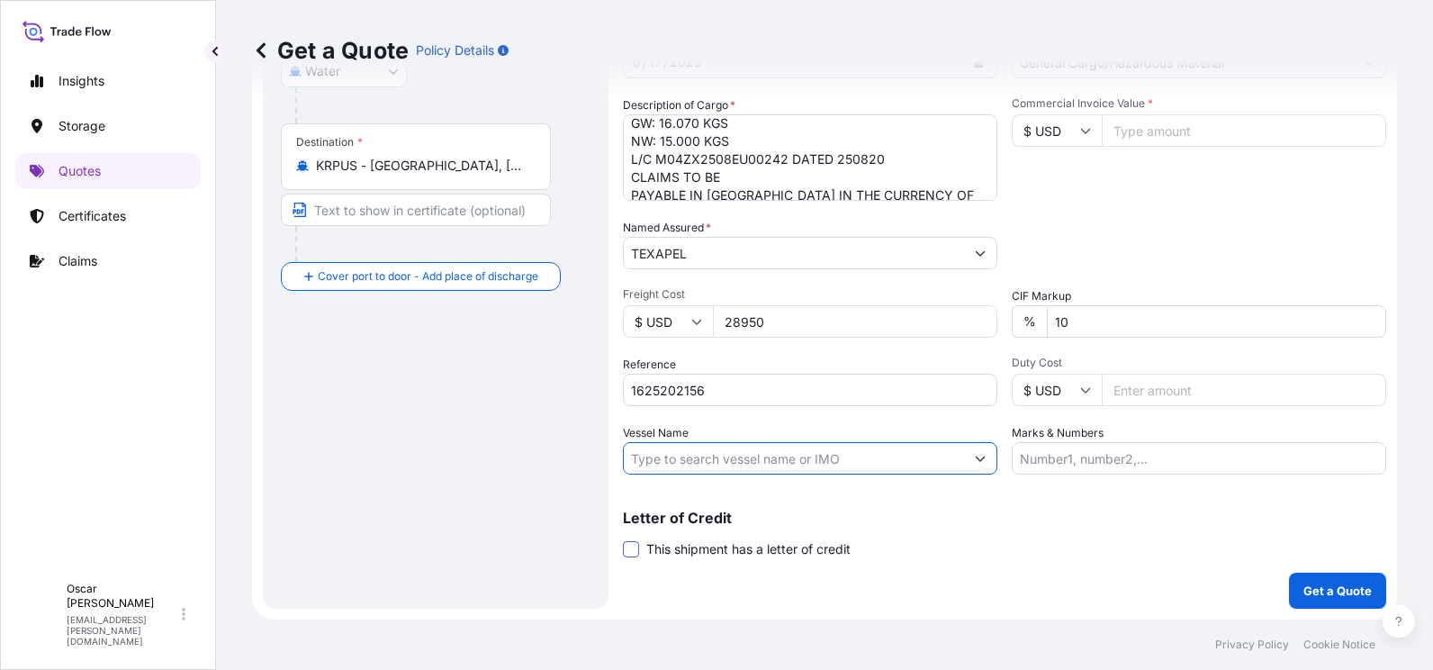
click at [623, 539] on input "This shipment has a letter of credit" at bounding box center [623, 539] width 0 height 0
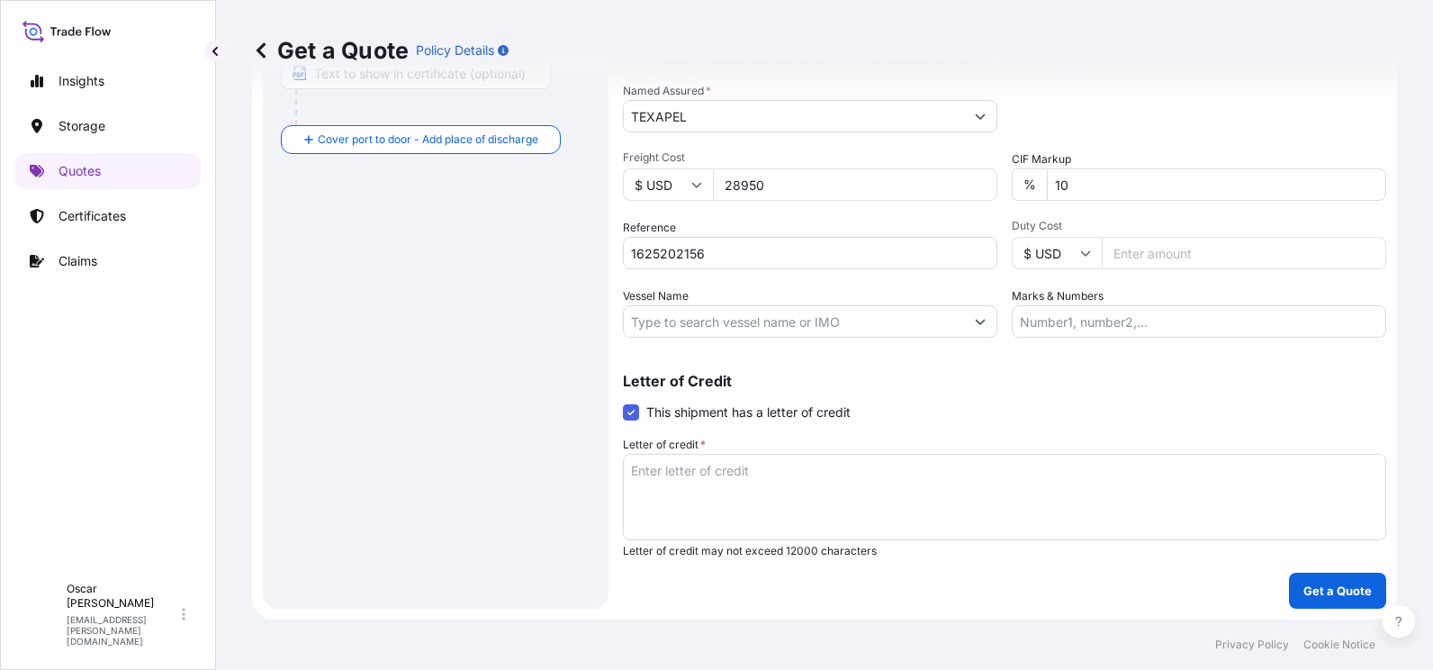
scroll to position [79, 0]
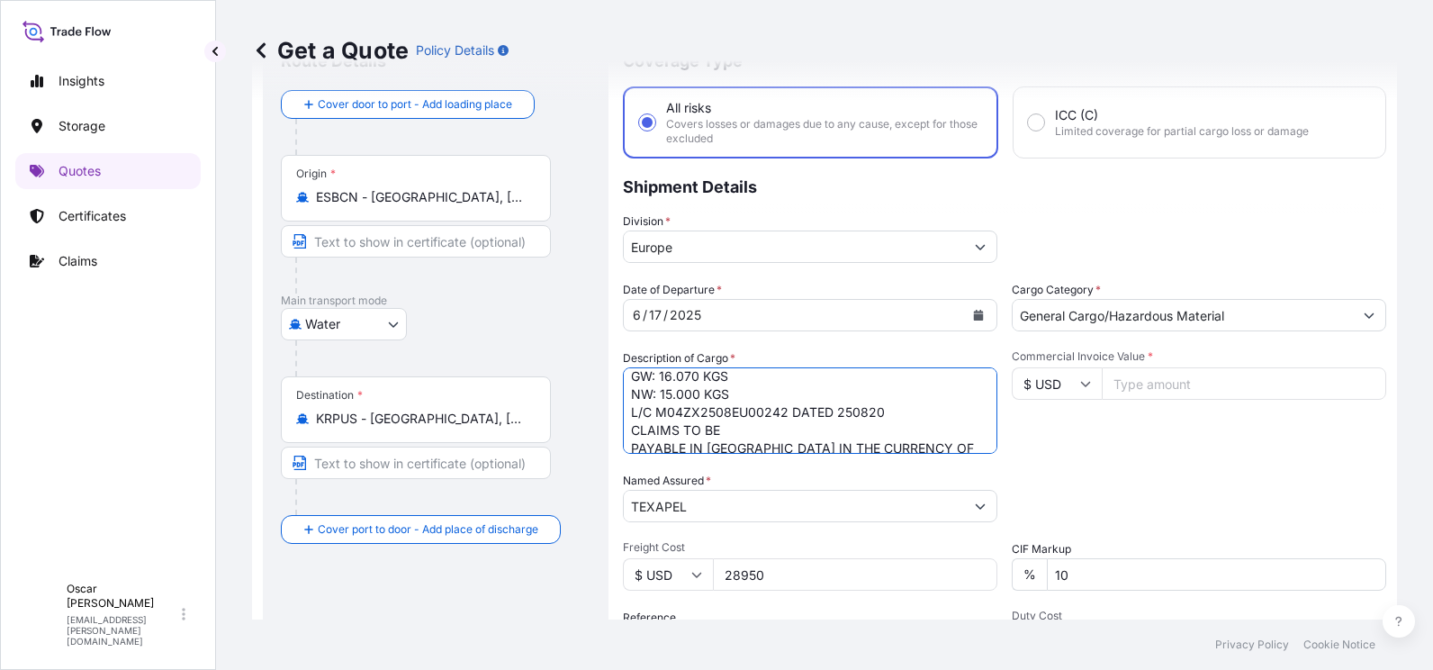
drag, startPoint x: 789, startPoint y: 412, endPoint x: 618, endPoint y: 414, distance: 171.1
click at [618, 414] on form "Route Details Cover door to port - Add loading place Place of loading Road / [G…" at bounding box center [824, 516] width 1145 height 988
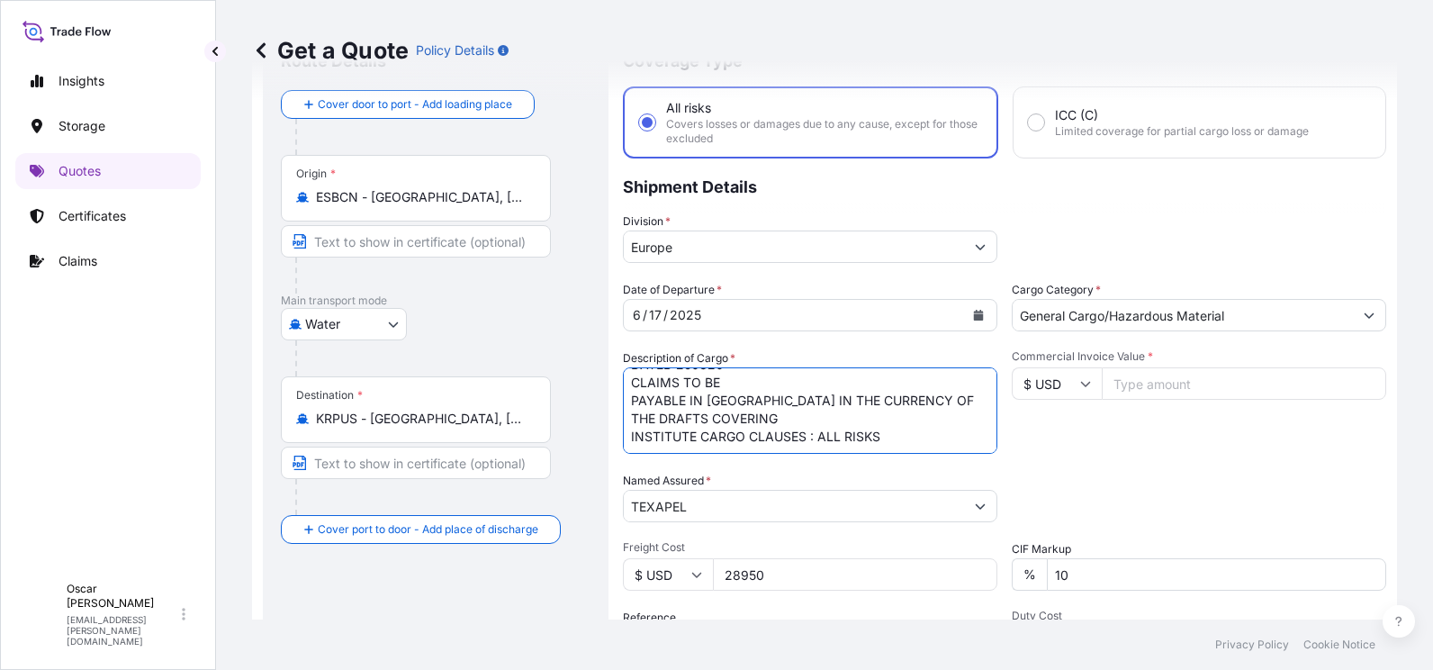
scroll to position [469, 0]
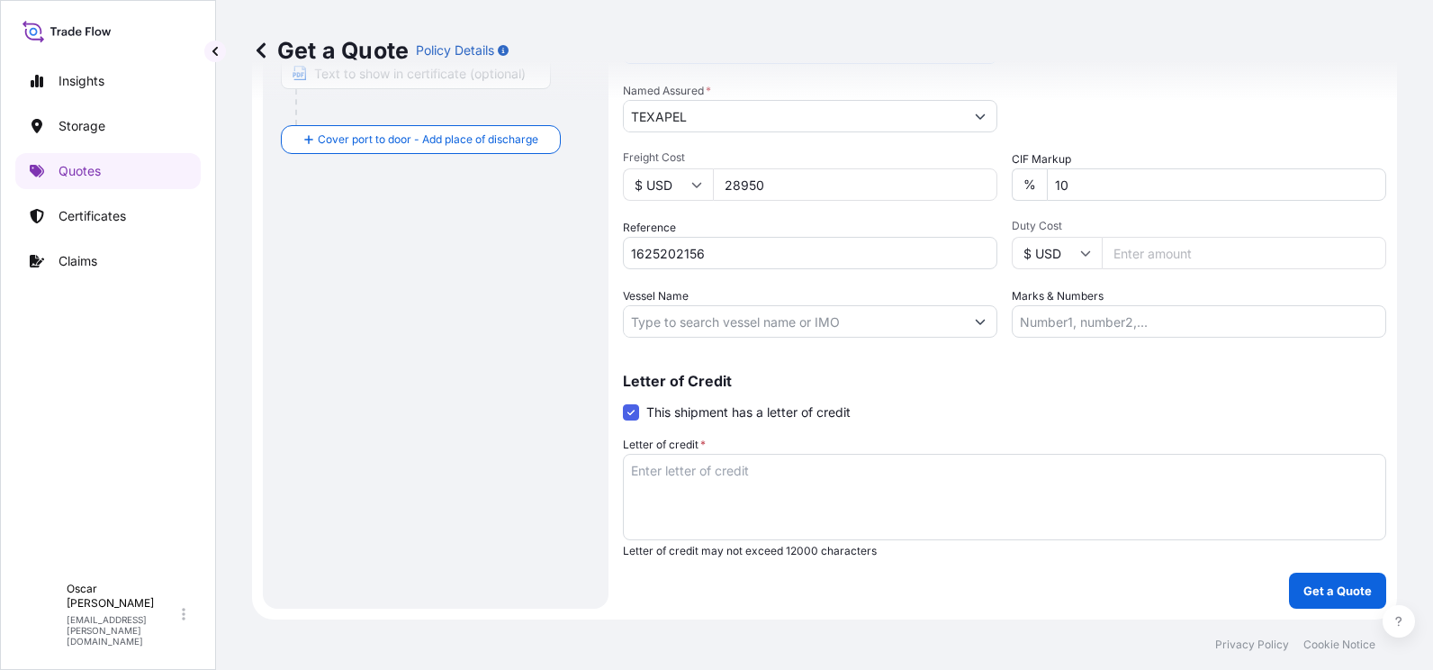
type textarea "1X20 CAIU6539218 20 PACKAGES LEATHER CHEMICAL (FATLIQUORING AGENT) GW: 16.070 K…"
click at [727, 475] on textarea "Letter of credit *" at bounding box center [1005, 497] width 764 height 86
paste textarea "L/C M04ZX2508EU00242"
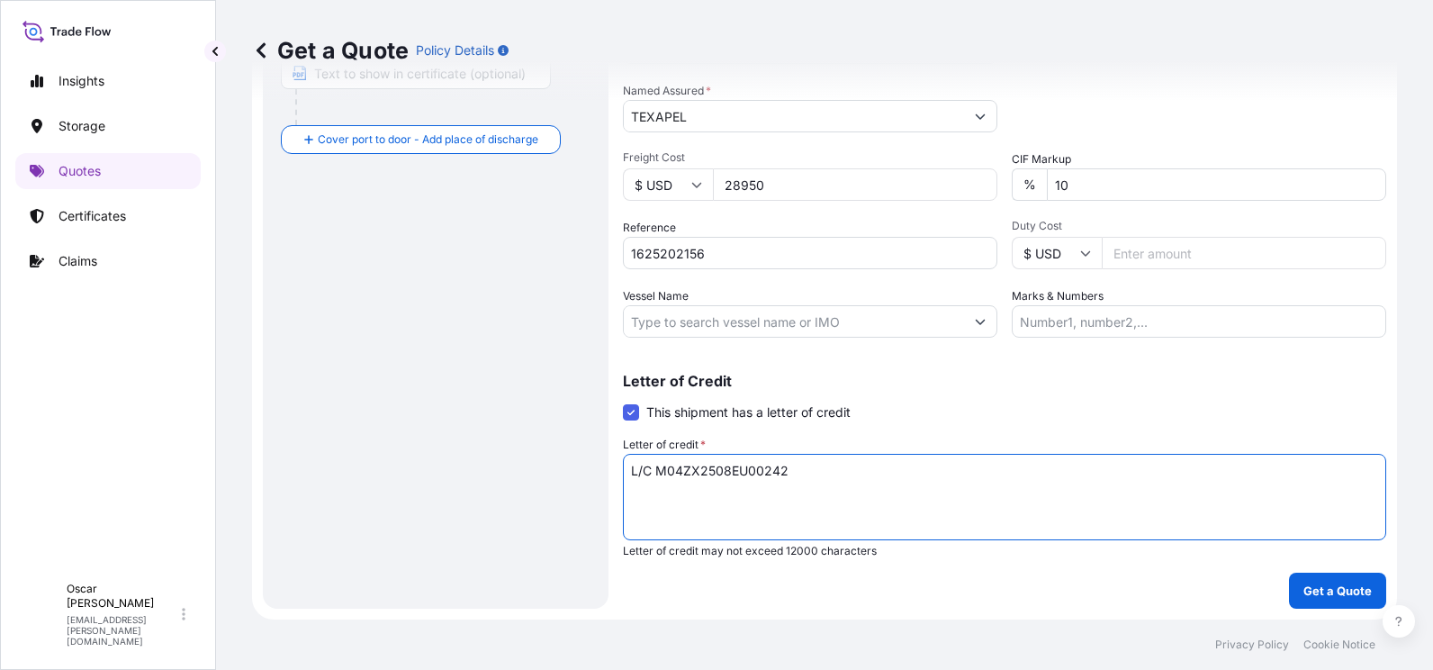
scroll to position [79, 0]
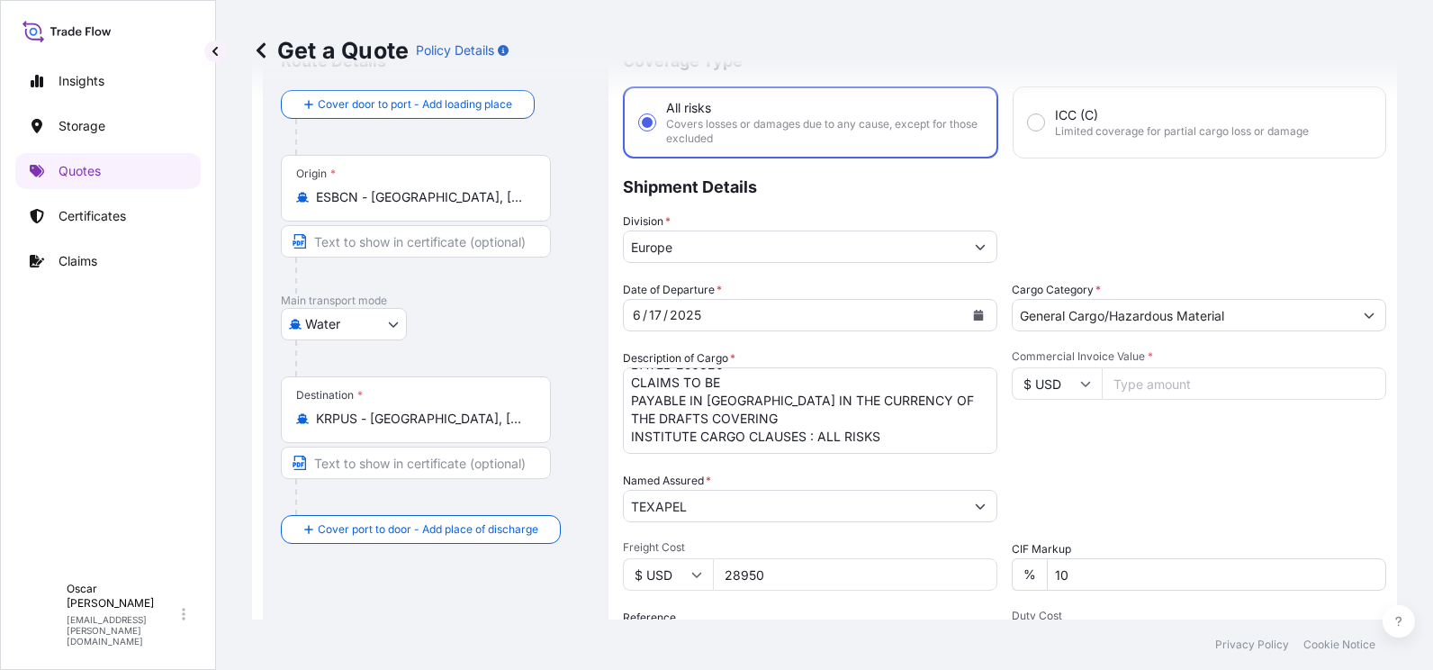
type textarea "L/C M04ZX2508EU00242"
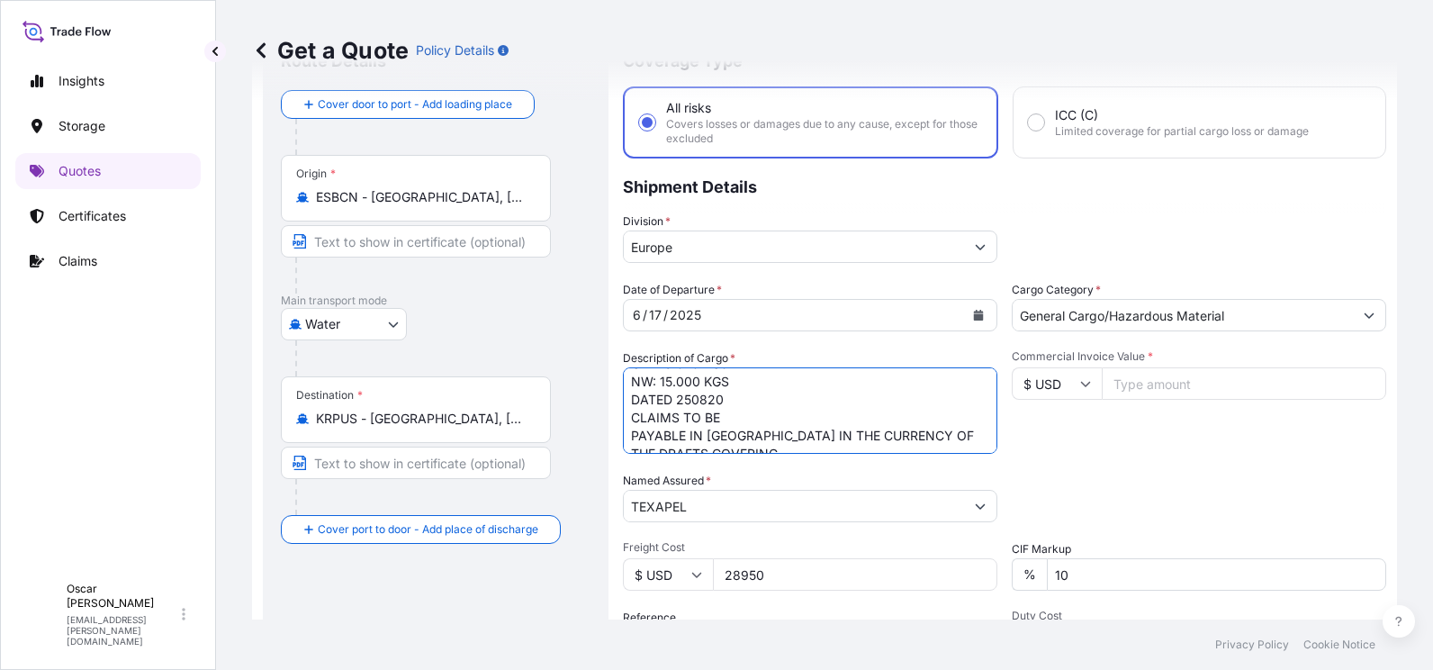
scroll to position [84, 0]
drag, startPoint x: 674, startPoint y: 411, endPoint x: 625, endPoint y: 412, distance: 49.5
click at [625, 412] on textarea "1X20 CAIU6539218 20 PACKAGES LEATHER CHEMICAL (FATLIQUORING AGENT) GW: 16.070 K…" at bounding box center [810, 410] width 375 height 86
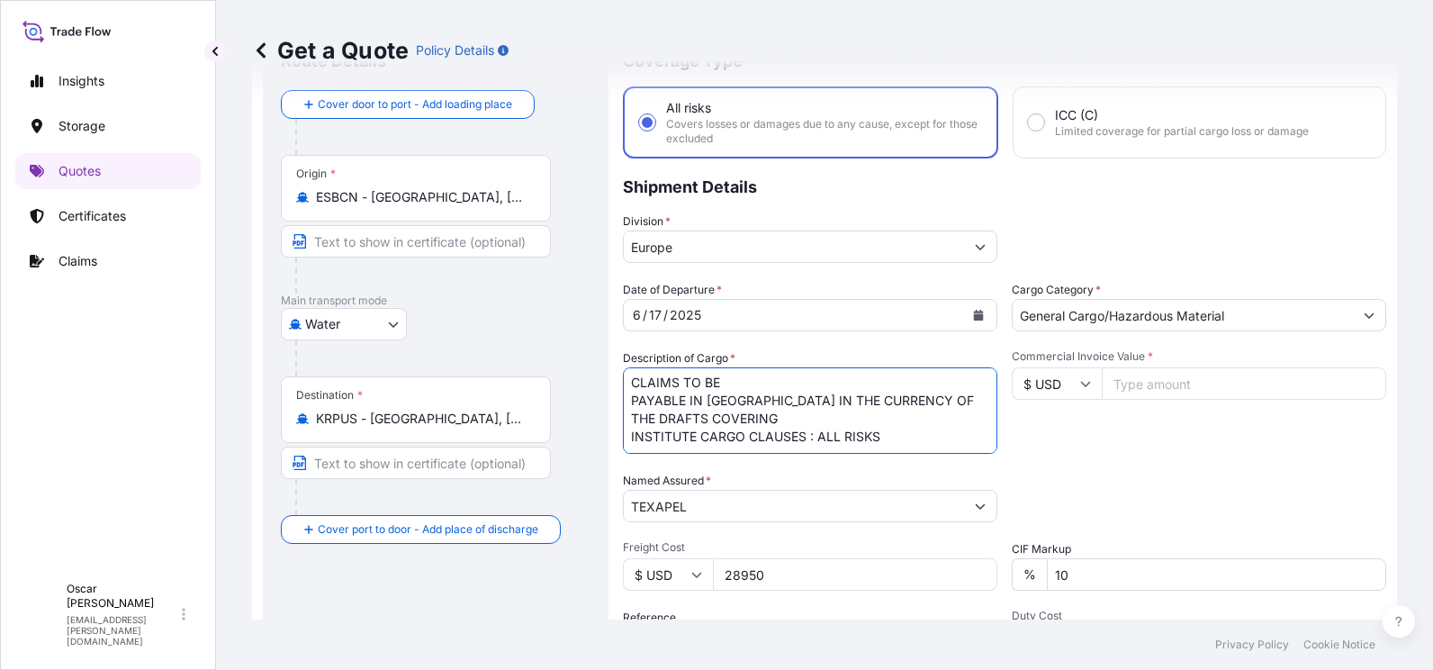
scroll to position [469, 0]
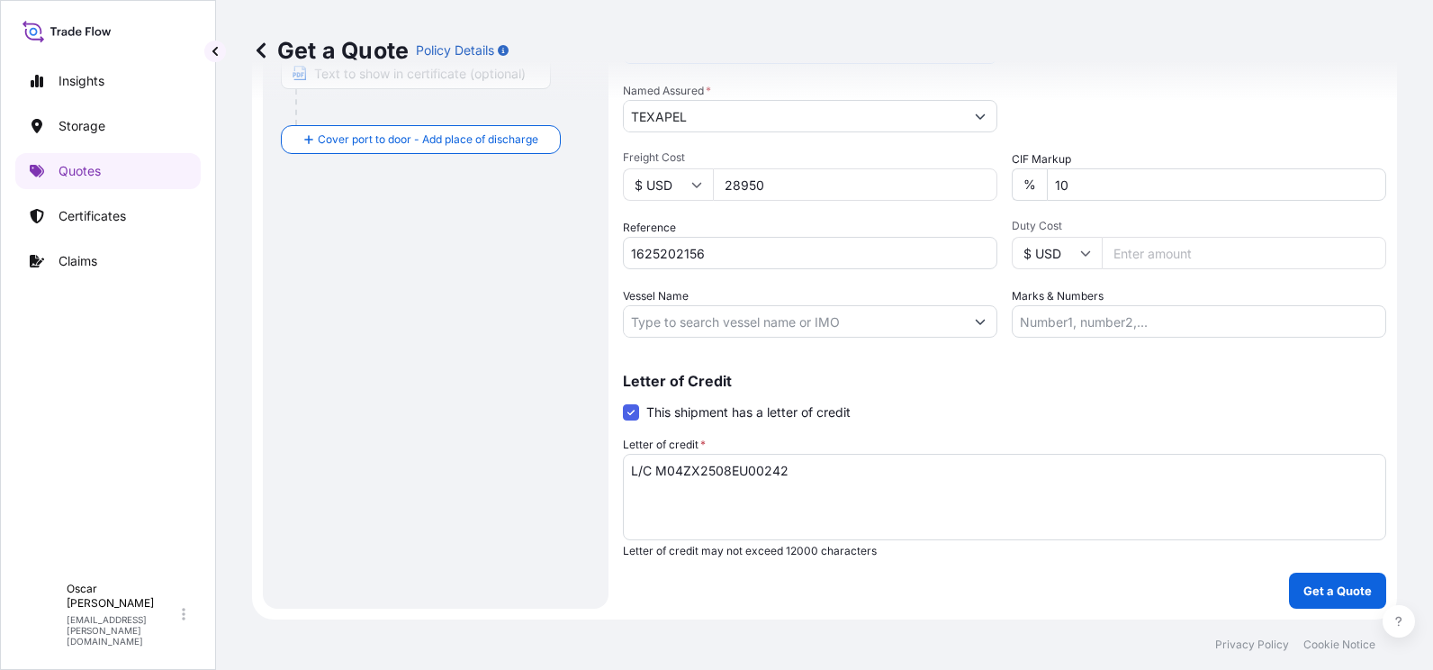
type textarea "1X20 CAIU6539218 20 PACKAGES LEATHER CHEMICAL (FATLIQUORING AGENT) GW: 16.070 K…"
click at [804, 487] on textarea "L/C M04ZX2508EU00242" at bounding box center [1005, 497] width 764 height 86
paste textarea "DATED 250820"
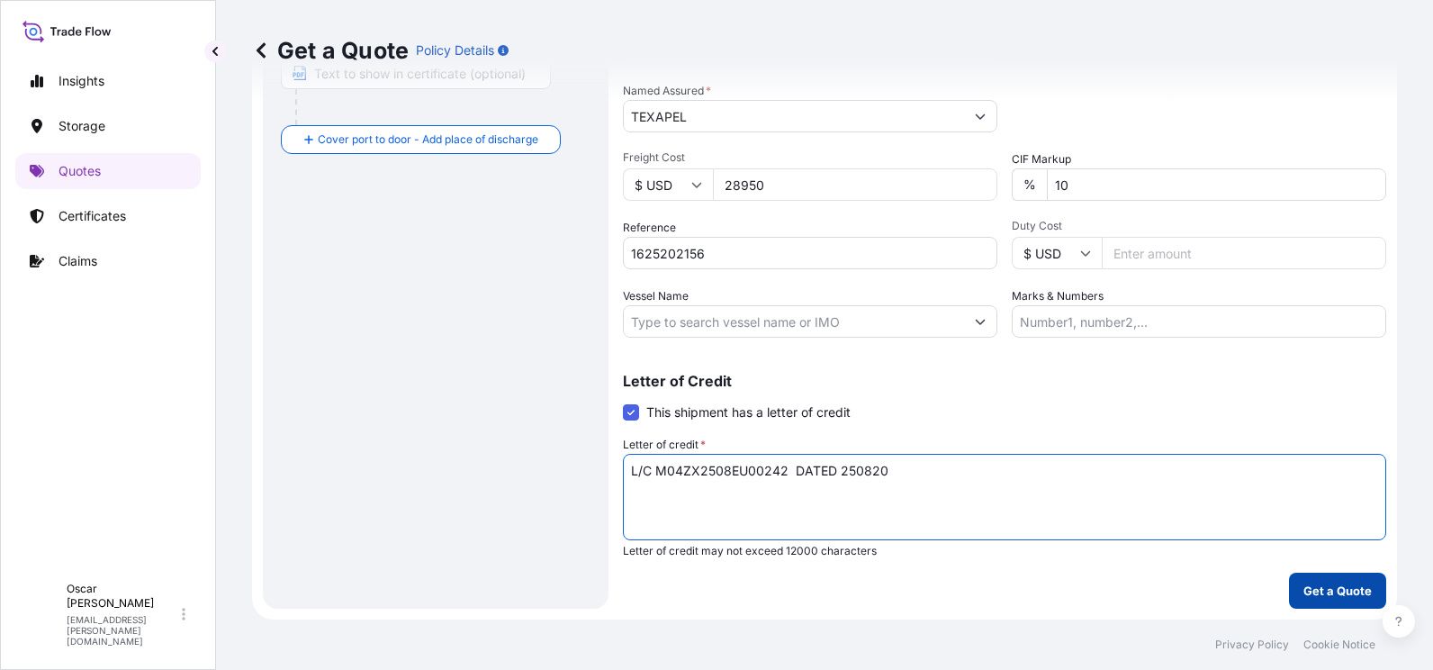
type textarea "L/C M04ZX2508EU00242 DATED 250820"
click at [1304, 597] on p "Get a Quote" at bounding box center [1338, 591] width 68 height 18
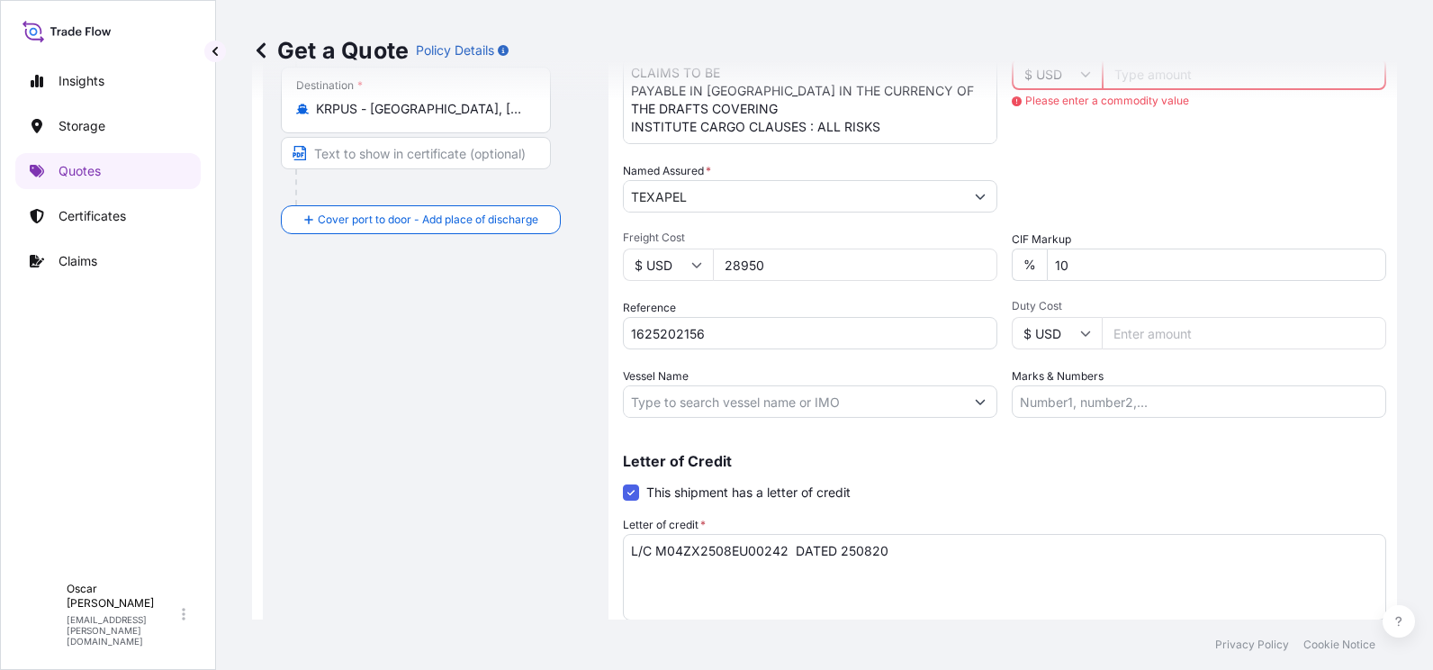
scroll to position [390, 0]
drag, startPoint x: 782, startPoint y: 268, endPoint x: 676, endPoint y: 267, distance: 106.2
click at [676, 267] on div "$ USD 28950" at bounding box center [810, 264] width 375 height 32
click at [1158, 81] on div "Get a Quote Policy Details" at bounding box center [824, 50] width 1145 height 101
click at [1134, 79] on div "Get a Quote Policy Details" at bounding box center [824, 50] width 1145 height 101
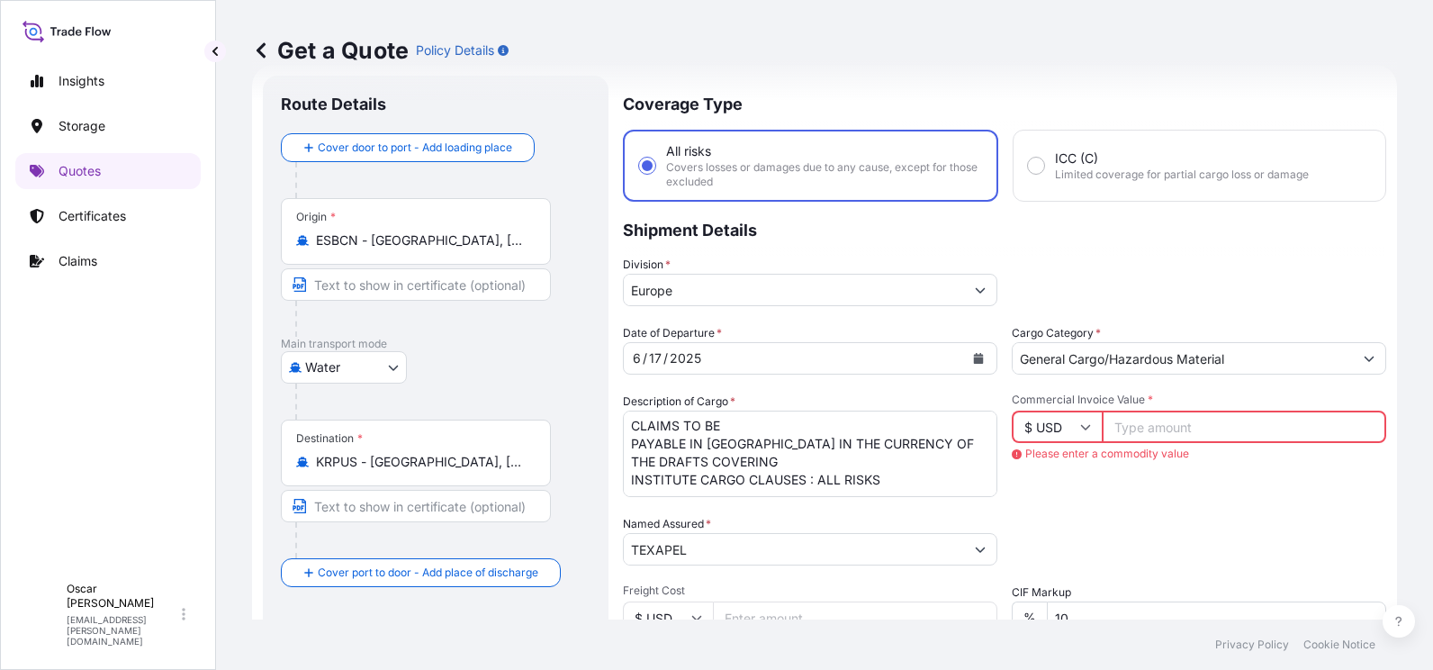
scroll to position [0, 0]
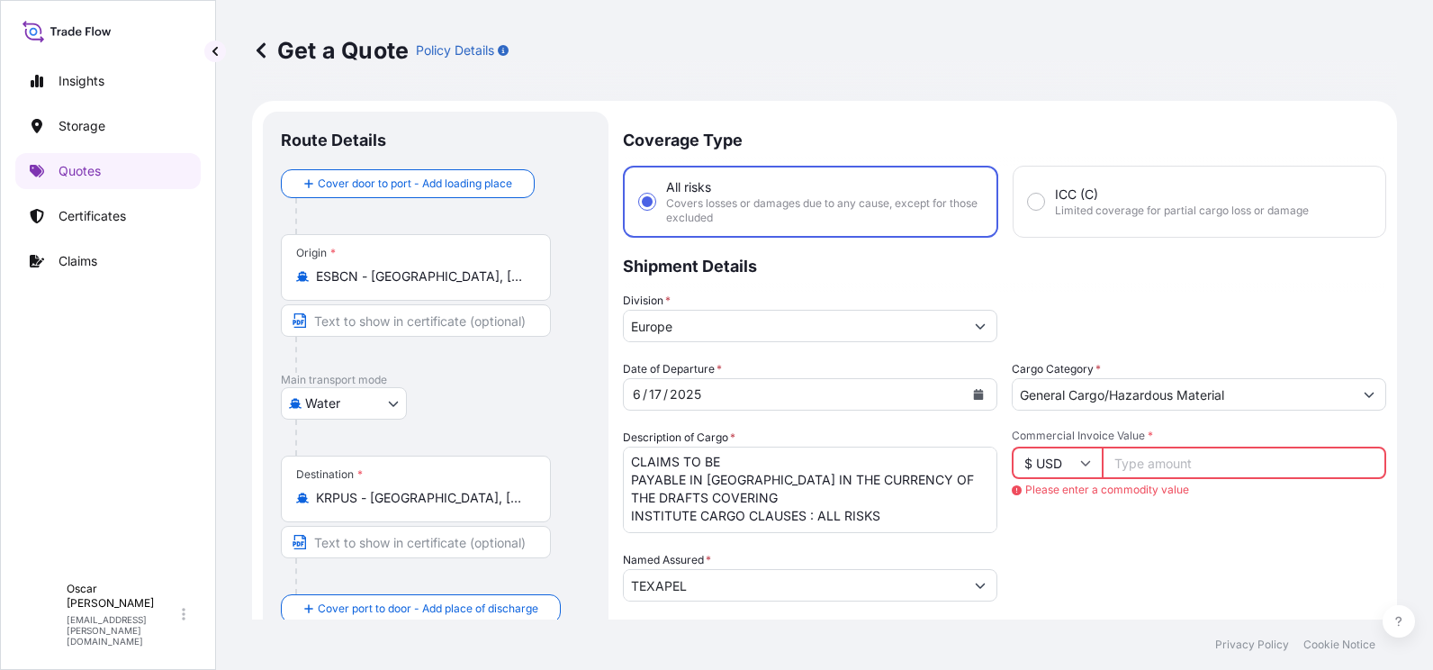
click at [1153, 471] on input "Commercial Invoice Value *" at bounding box center [1244, 463] width 285 height 32
paste input "28950"
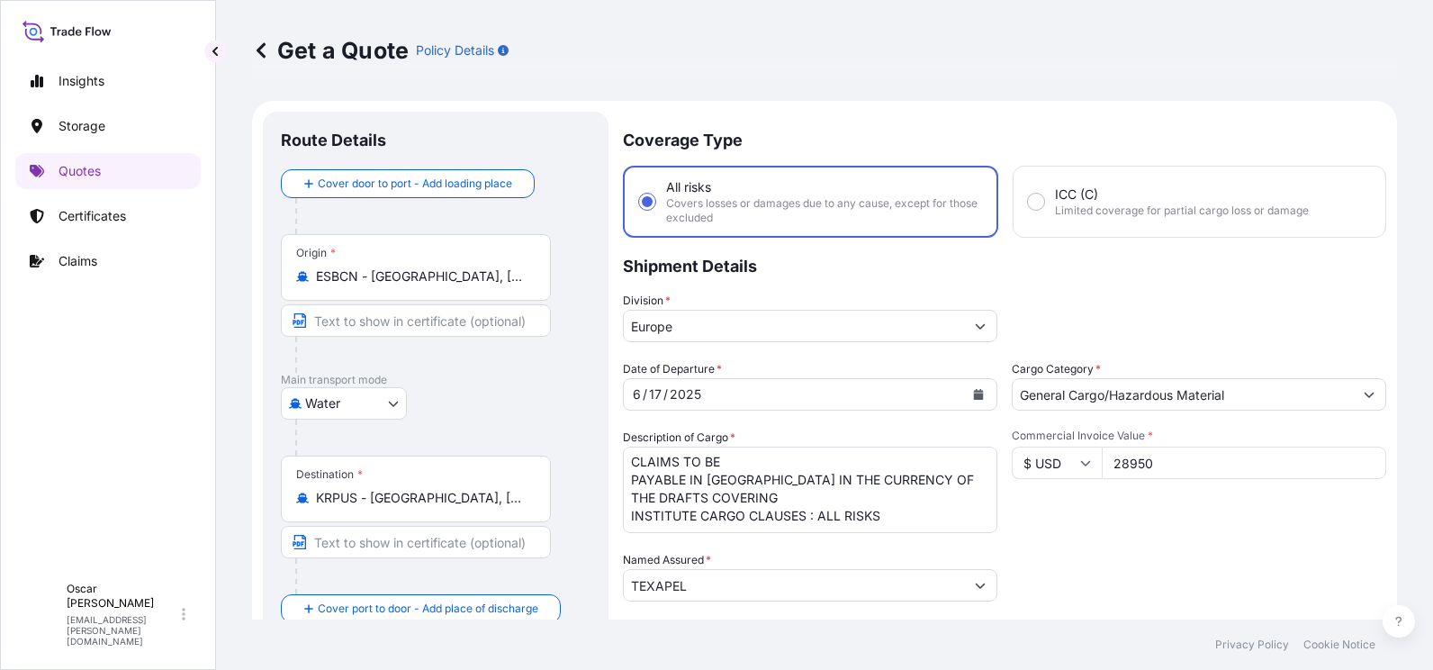
type input "28950"
click at [1154, 510] on div "Commercial Invoice Value * $ USD 28950" at bounding box center [1199, 481] width 375 height 104
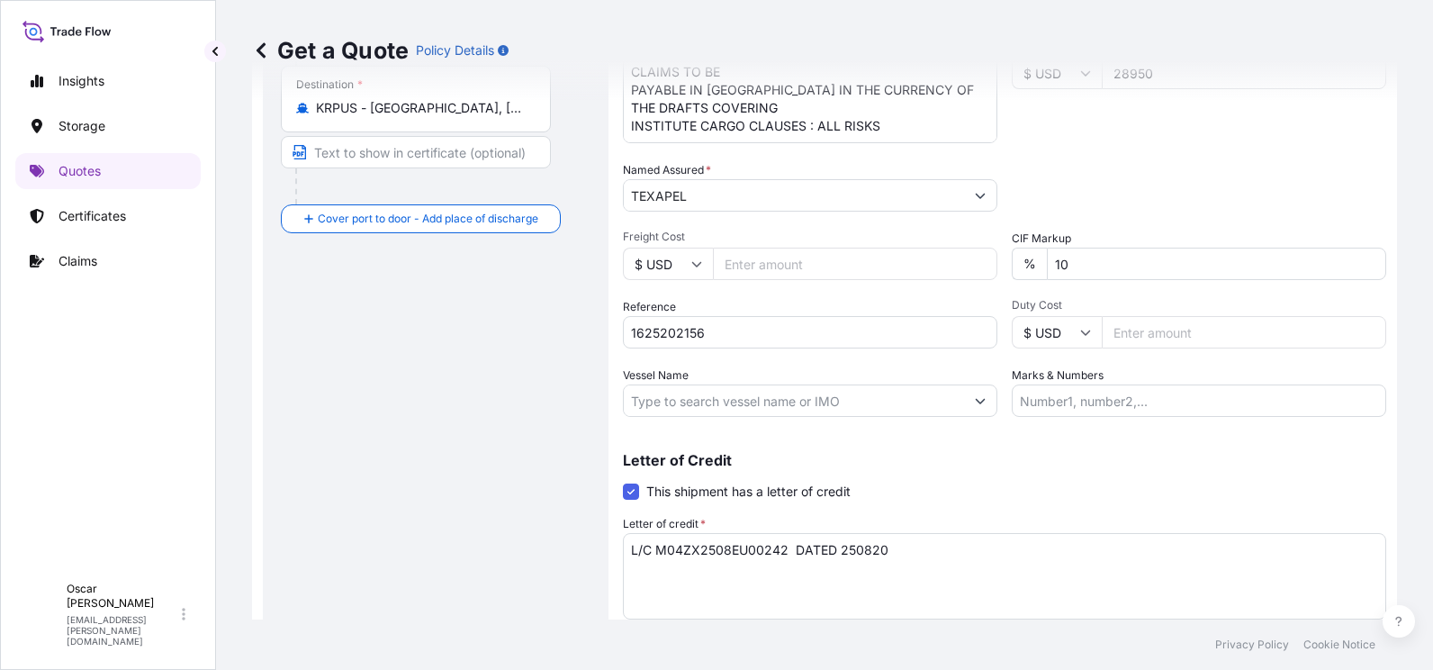
scroll to position [469, 0]
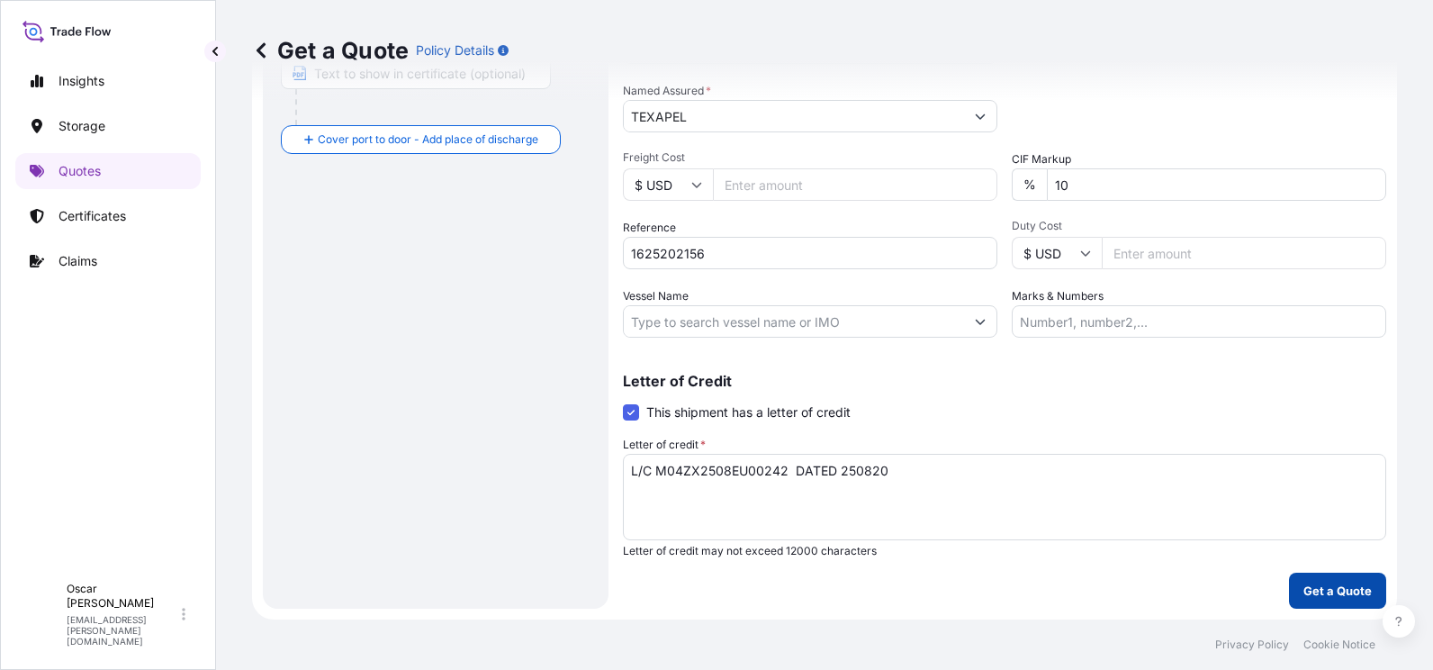
click at [1304, 592] on p "Get a Quote" at bounding box center [1338, 591] width 68 height 18
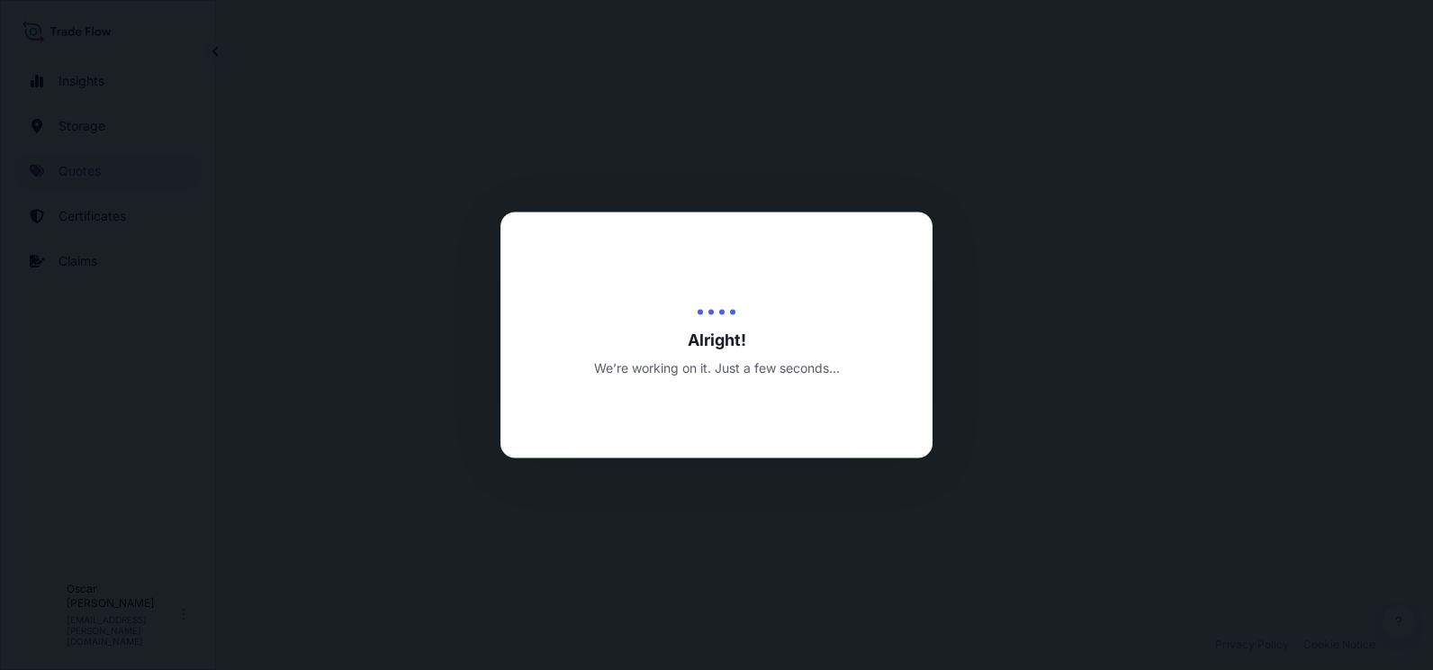
select select "Water"
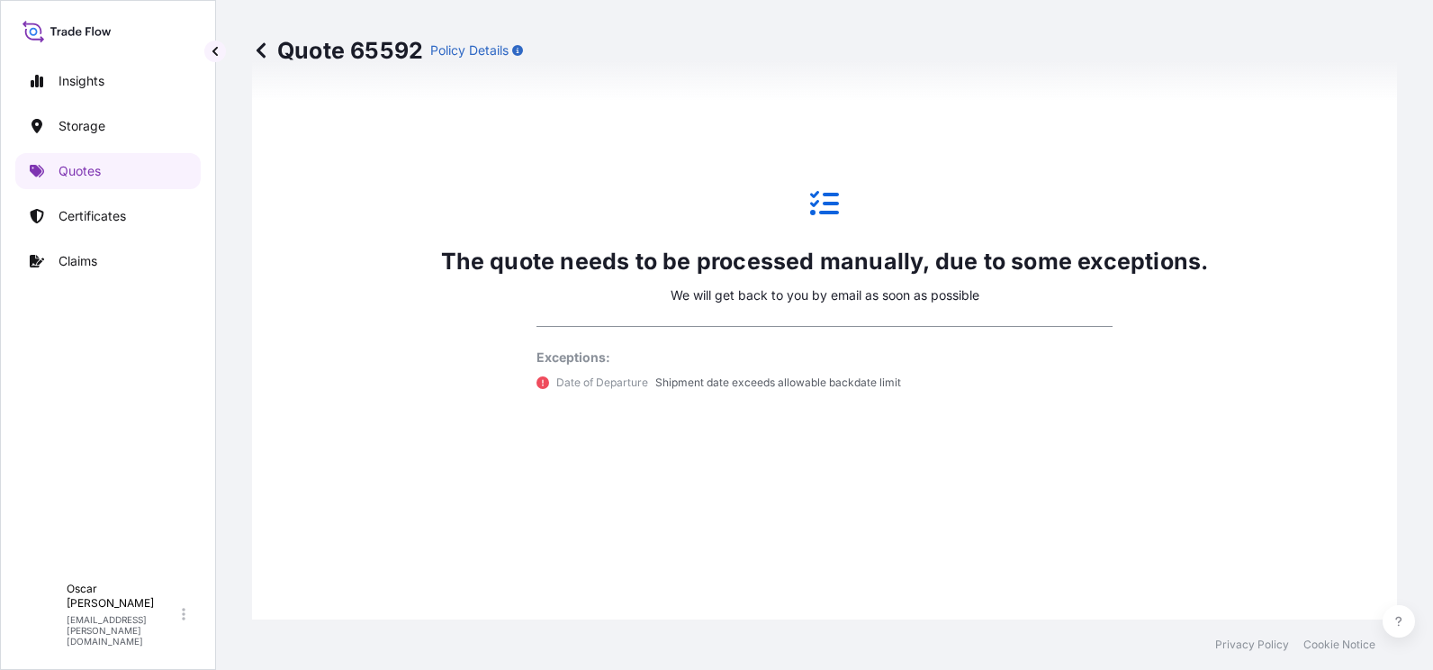
scroll to position [1270, 0]
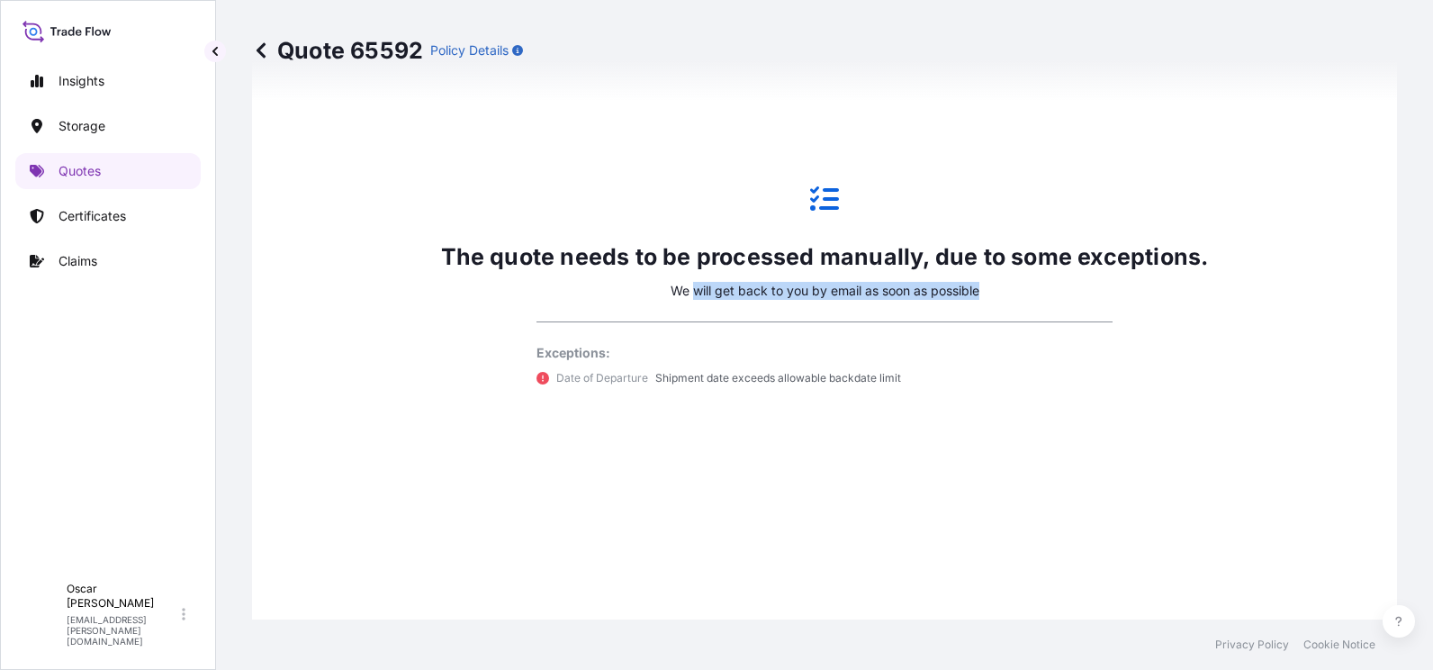
drag, startPoint x: 689, startPoint y: 294, endPoint x: 908, endPoint y: 328, distance: 222.3
click at [908, 328] on div "The quote needs to be processed manually, due to some exceptions. We will get b…" at bounding box center [825, 286] width 768 height 270
drag, startPoint x: 908, startPoint y: 328, endPoint x: 726, endPoint y: 388, distance: 192.5
click at [791, 387] on div "The quote needs to be processed manually, due to some exceptions. We will get b…" at bounding box center [825, 286] width 768 height 270
drag, startPoint x: 584, startPoint y: 378, endPoint x: 434, endPoint y: 375, distance: 150.4
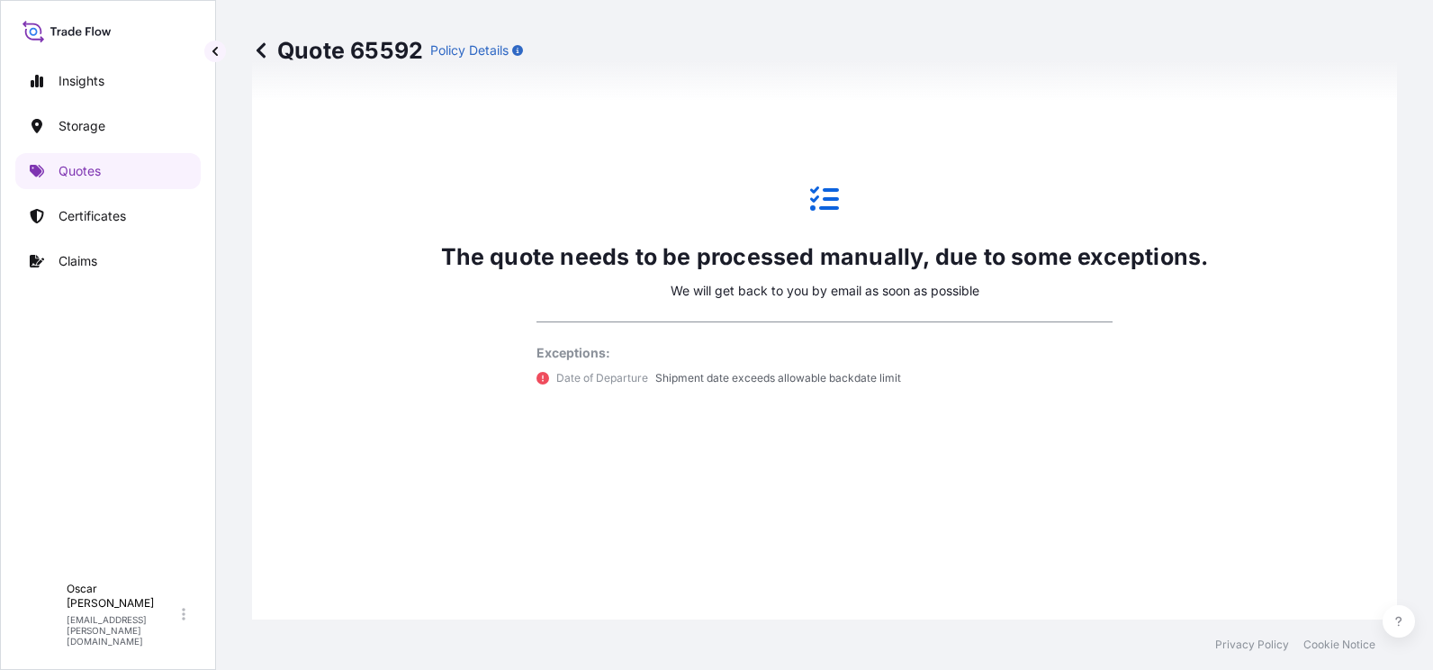
click at [586, 377] on p "Date of Departure" at bounding box center [602, 378] width 92 height 18
